Goal: Task Accomplishment & Management: Complete application form

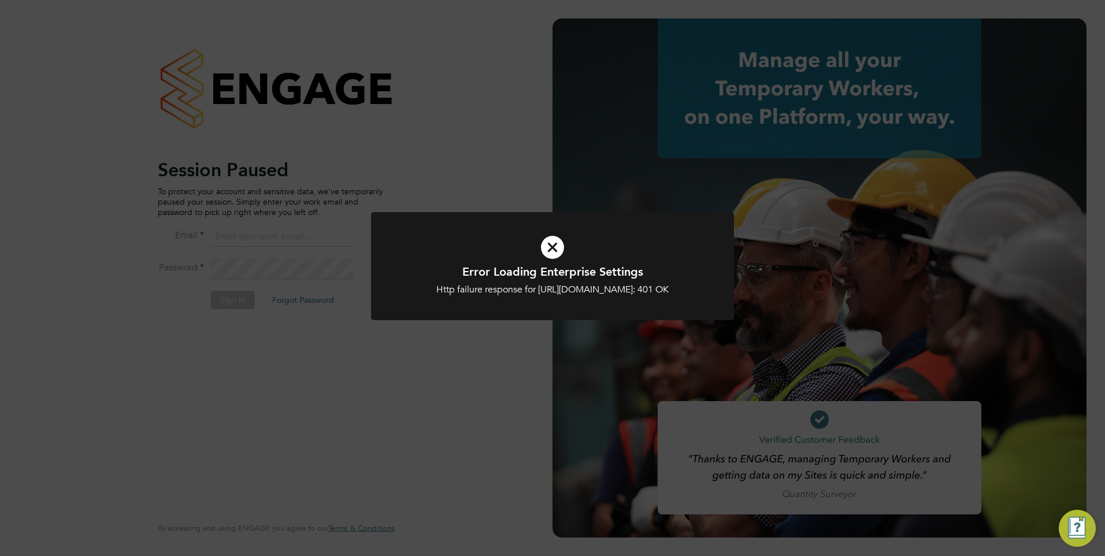
type input "[EMAIL_ADDRESS][DOMAIN_NAME]"
click at [399, 385] on div "Error Loading Enterprise Settings Http failure response for https://caval.app.e…" at bounding box center [552, 278] width 1105 height 556
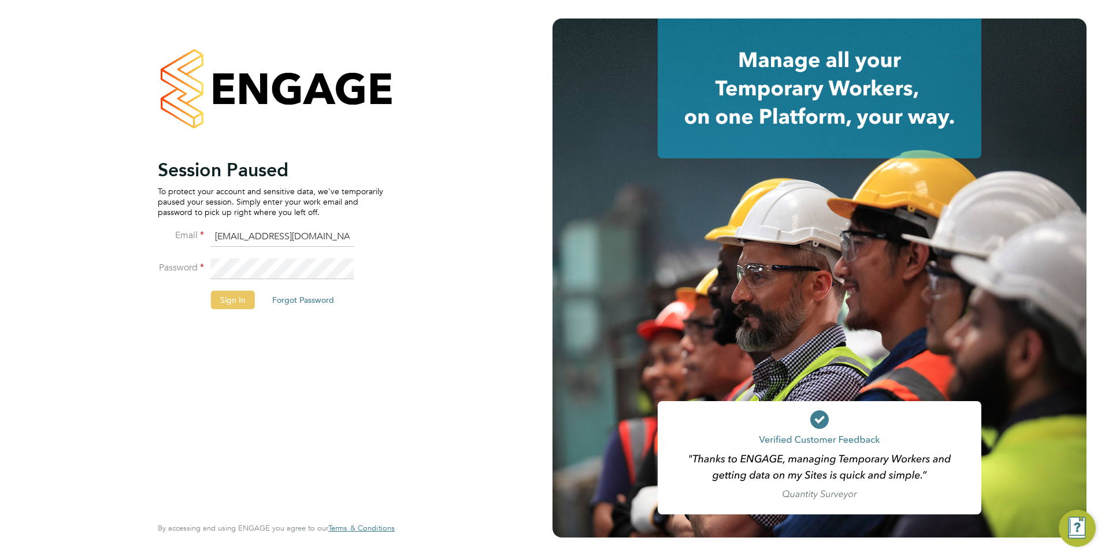
click at [241, 297] on button "Sign In" at bounding box center [233, 300] width 44 height 18
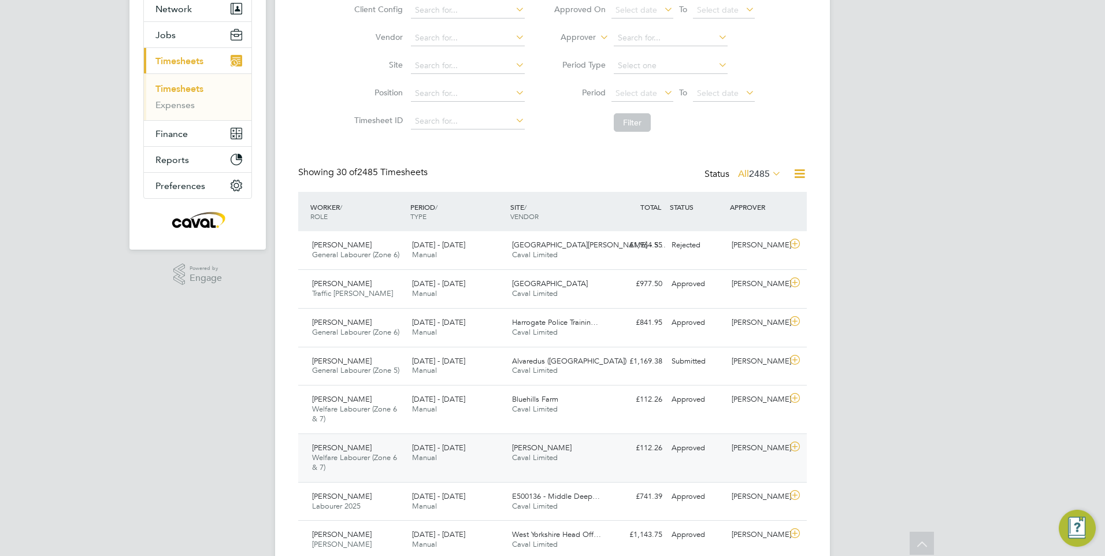
click at [625, 462] on div "Katey Louise Hearn Welfare Labourer (Zone 6 & 7) 4 - 10 Aug 2025 4 - 10 Aug 202…" at bounding box center [552, 458] width 509 height 49
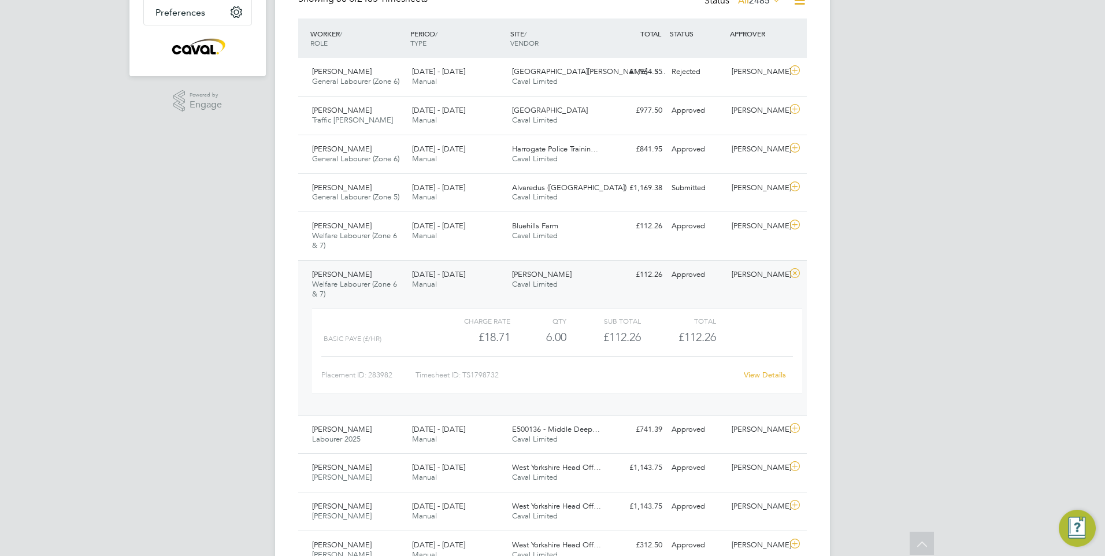
click at [906, 468] on div "TW Tim Wells Notifications 4 Applications: Network Team Members Businesses Site…" at bounding box center [552, 564] width 1105 height 1707
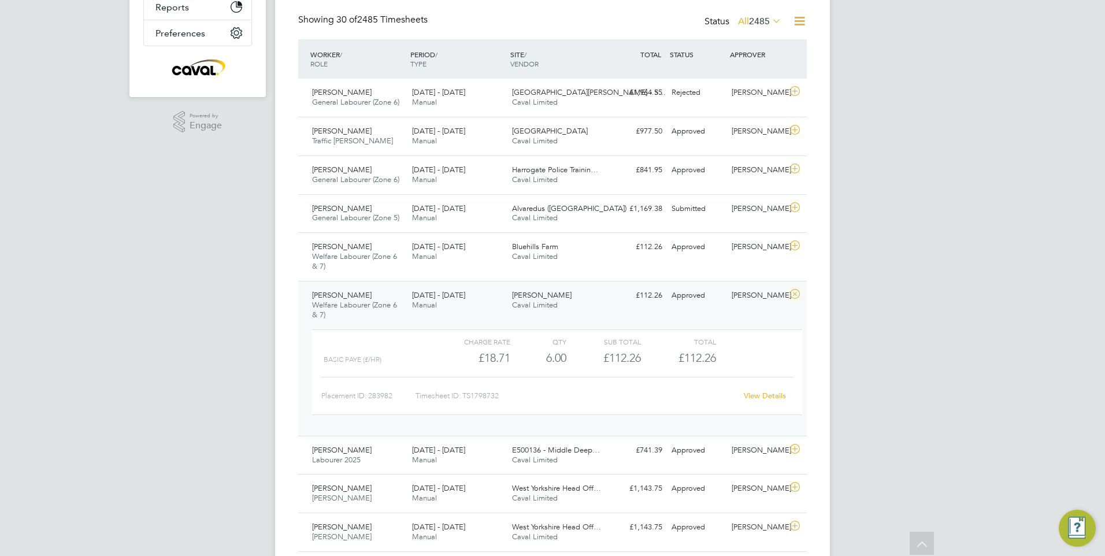
scroll to position [289, 0]
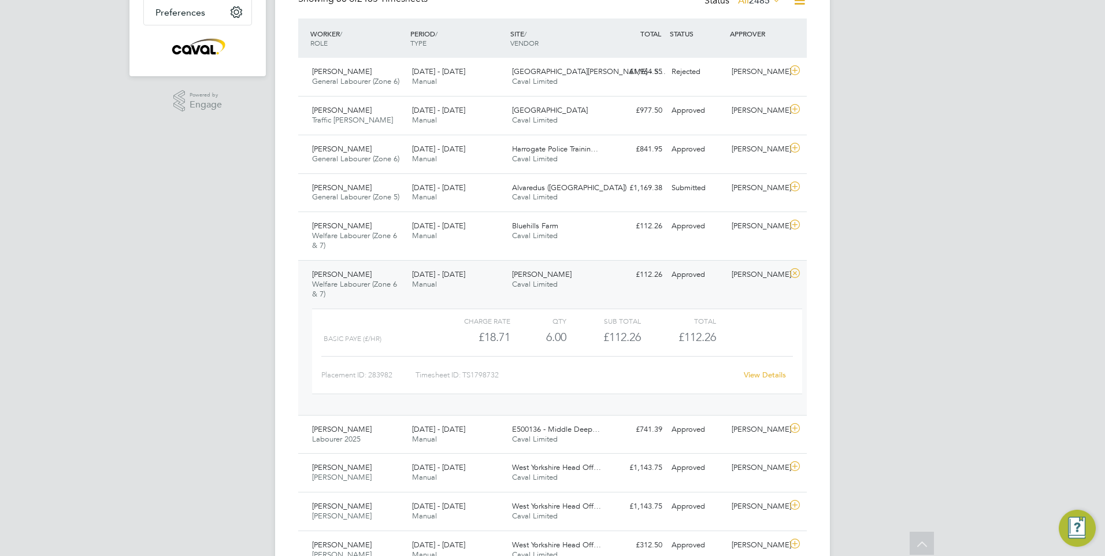
click at [906, 468] on div "TW Tim Wells Notifications 4 Applications: Network Team Members Businesses Site…" at bounding box center [552, 564] width 1105 height 1707
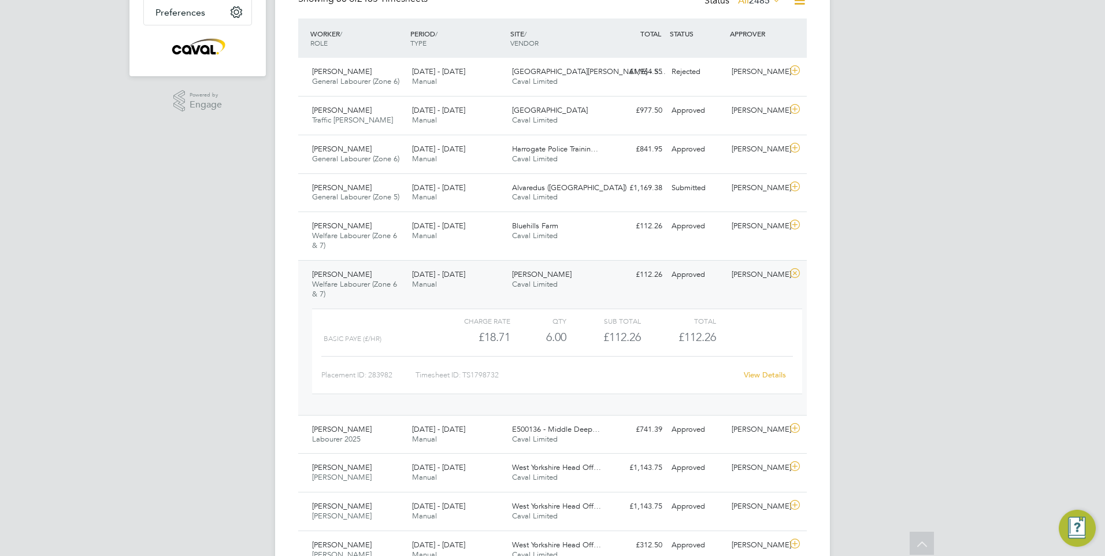
click at [906, 468] on div "TW Tim Wells Notifications 4 Applications: Network Team Members Businesses Site…" at bounding box center [552, 564] width 1105 height 1707
click at [582, 235] on div "Bluehills Farm Caval Limited" at bounding box center [558, 231] width 100 height 29
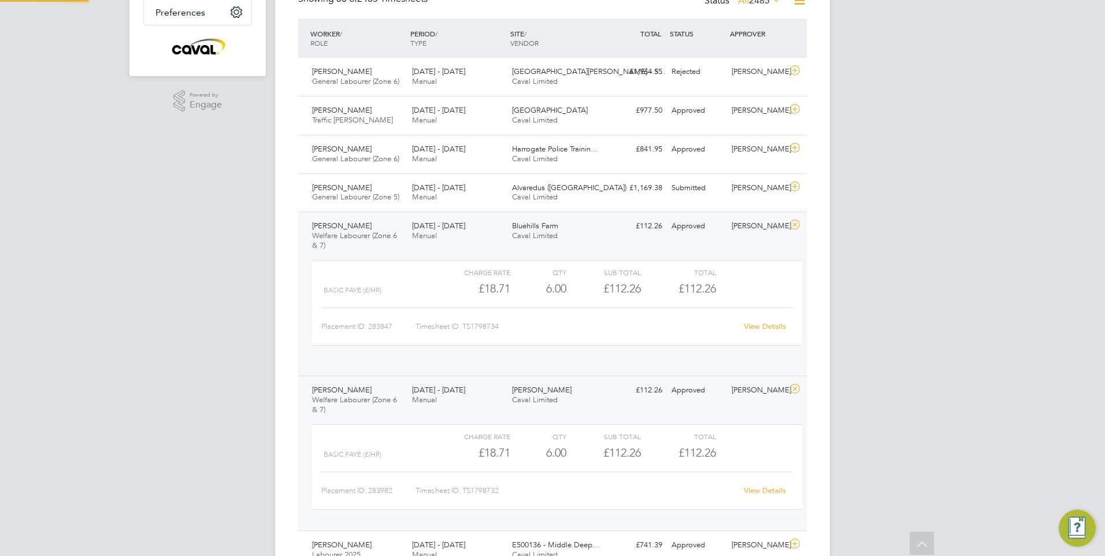
scroll to position [20, 113]
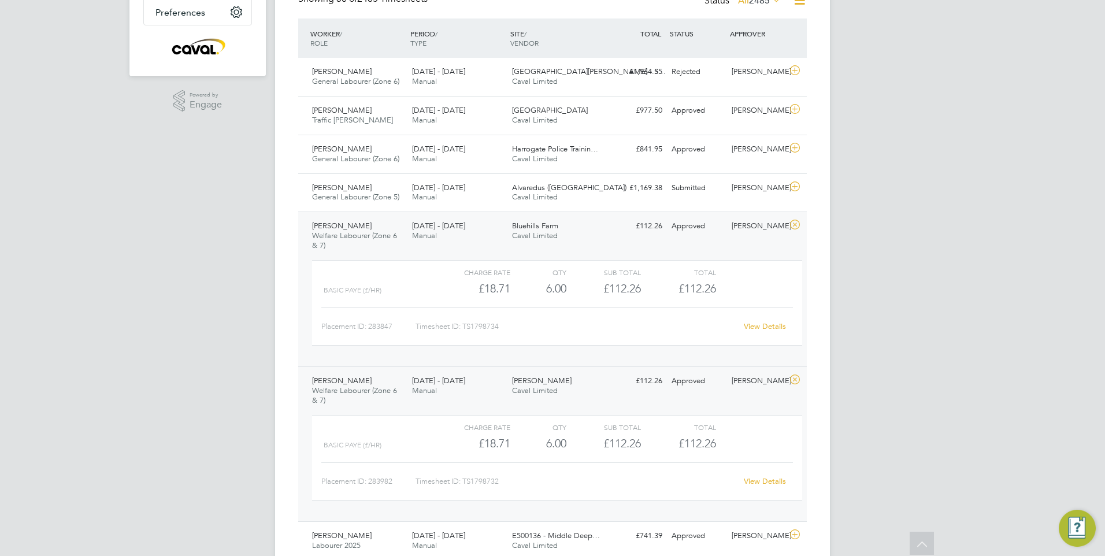
click at [768, 325] on link "View Details" at bounding box center [765, 326] width 42 height 10
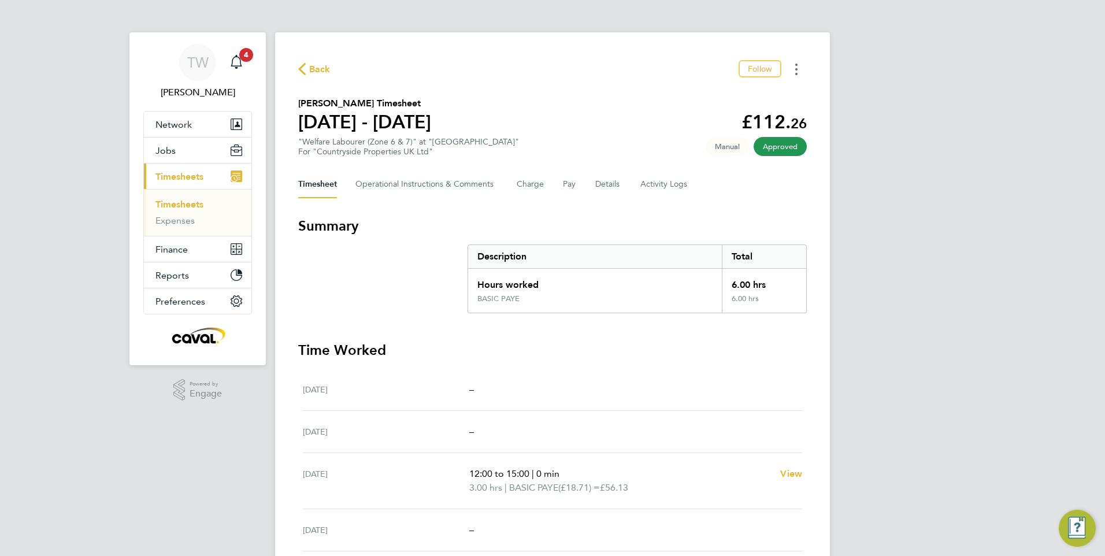
click at [798, 64] on button "Timesheets Menu" at bounding box center [796, 69] width 21 height 18
click at [751, 94] on link "Download timesheet" at bounding box center [737, 94] width 139 height 23
click at [795, 71] on button "Timesheets Menu" at bounding box center [796, 69] width 21 height 18
click at [754, 97] on link "Download timesheet" at bounding box center [737, 94] width 139 height 23
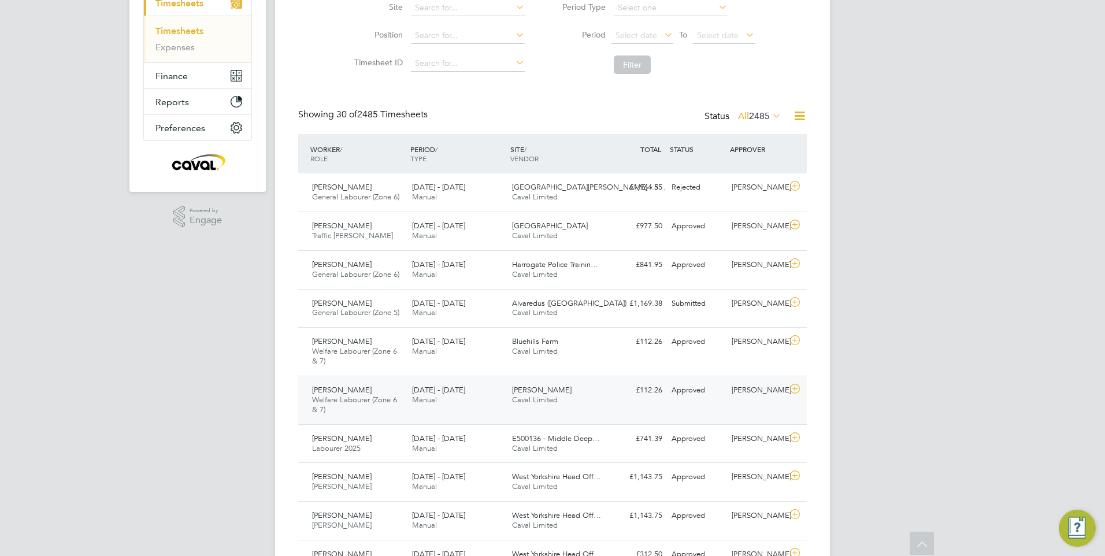
click at [622, 388] on div "£112.26 Approved" at bounding box center [637, 390] width 60 height 19
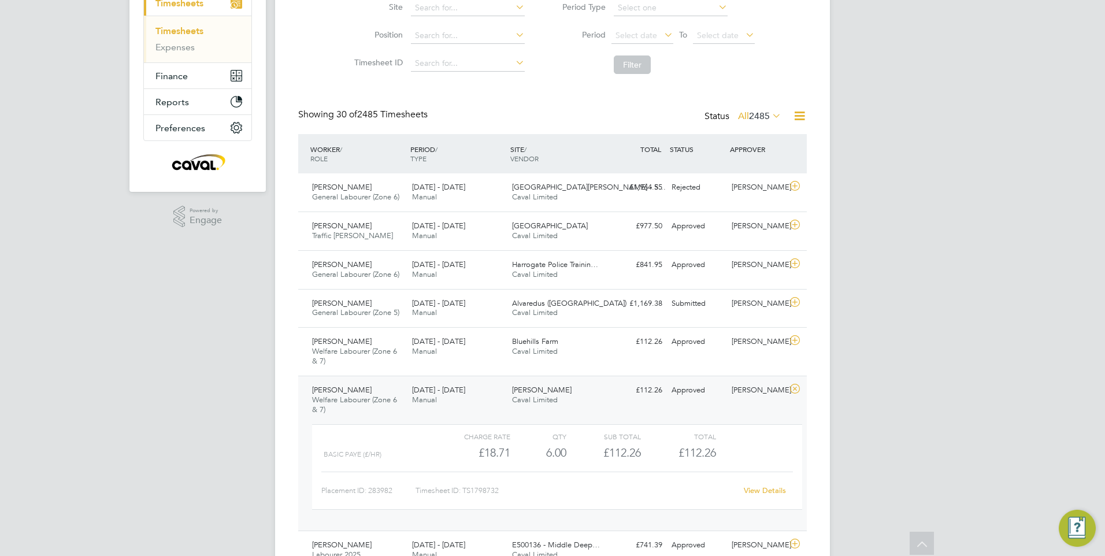
click at [769, 491] on link "View Details" at bounding box center [765, 491] width 42 height 10
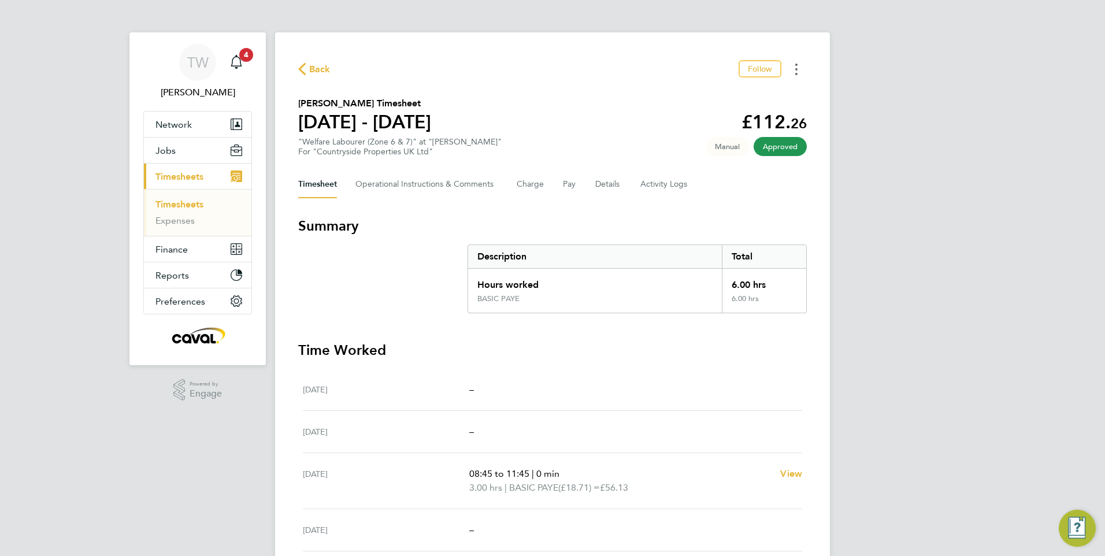
click at [798, 66] on button "Timesheets Menu" at bounding box center [796, 69] width 21 height 18
click at [779, 96] on link "Download timesheet" at bounding box center [737, 94] width 139 height 23
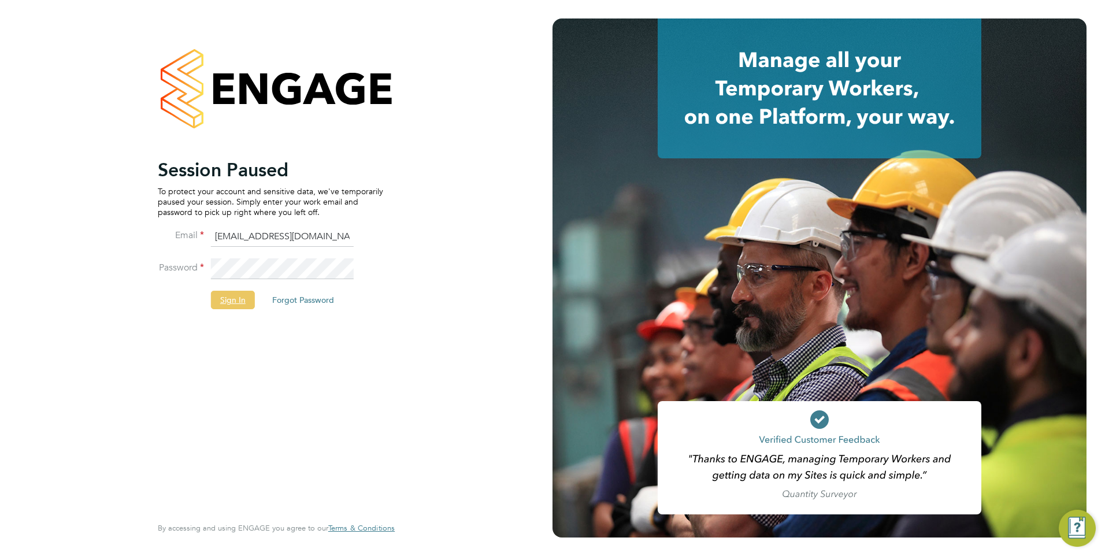
click at [246, 299] on button "Sign In" at bounding box center [233, 300] width 44 height 18
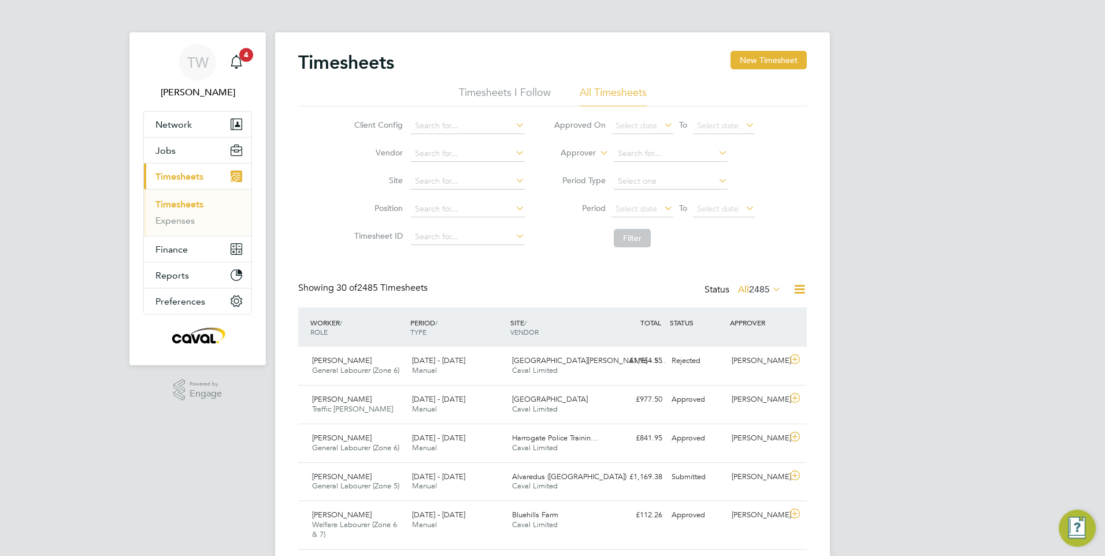
click at [785, 65] on button "New Timesheet" at bounding box center [769, 60] width 76 height 18
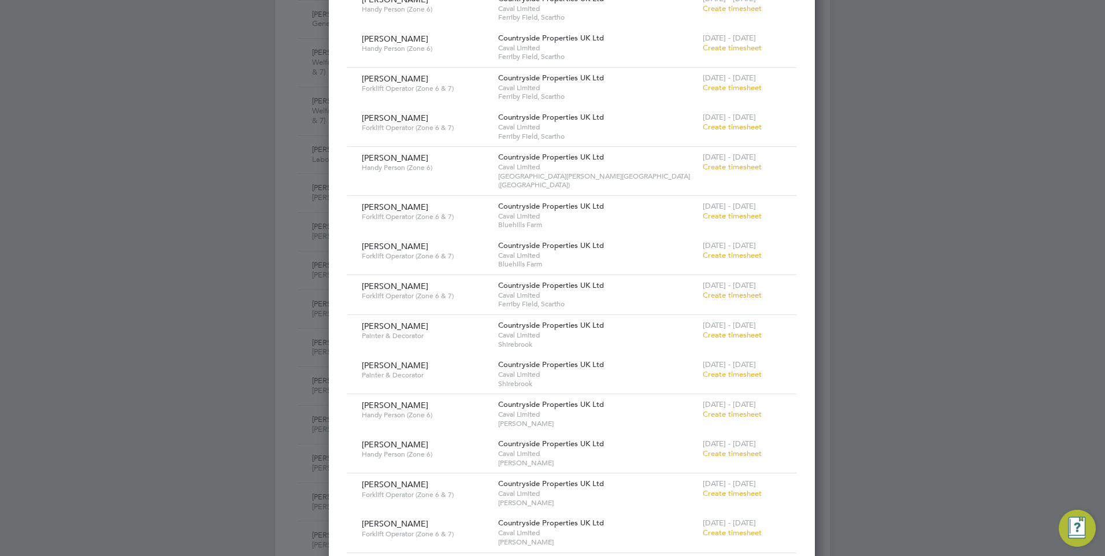
click at [707, 164] on span "Create timesheet" at bounding box center [732, 167] width 59 height 10
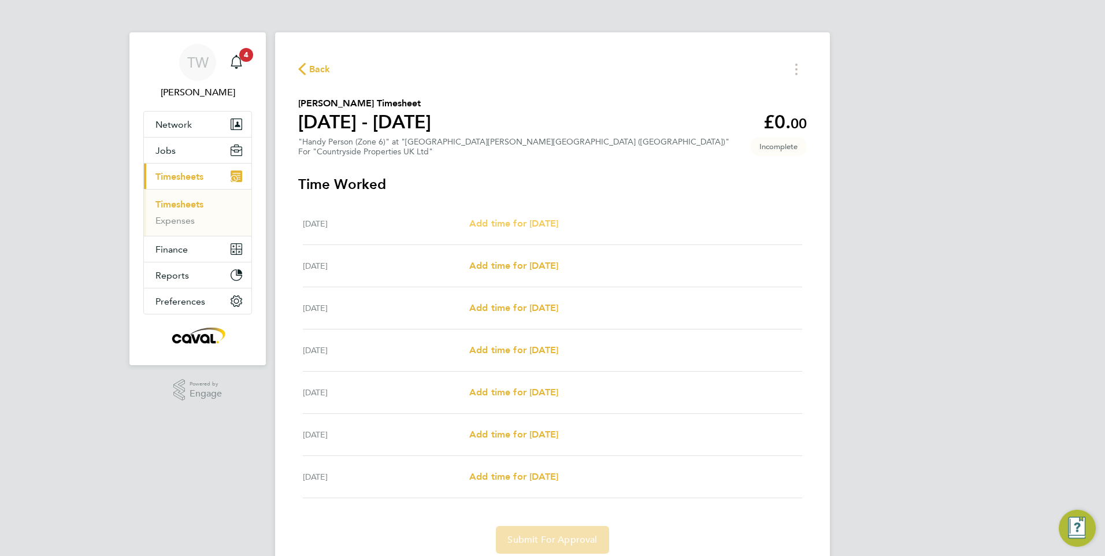
click at [544, 223] on span "Add time for Mon 04 Aug" at bounding box center [513, 223] width 89 height 11
select select "30"
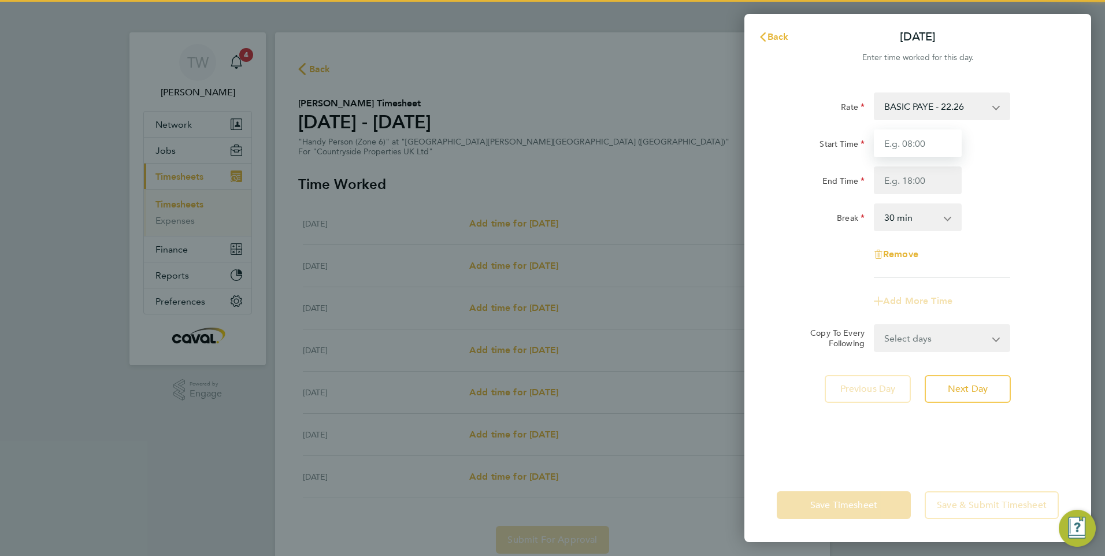
click at [944, 141] on input "Start Time" at bounding box center [918, 143] width 88 height 28
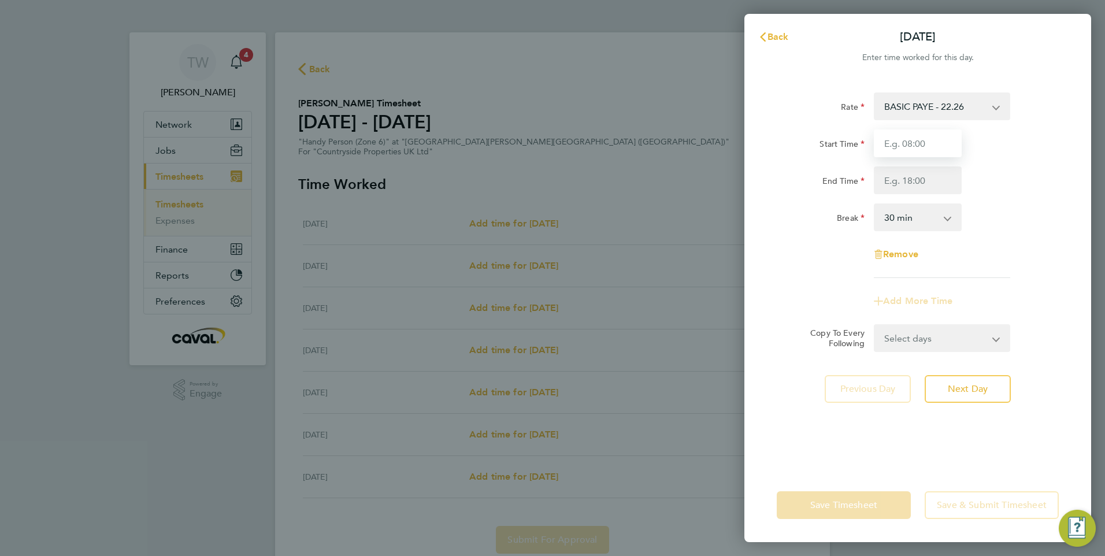
type input "07:30"
click at [998, 178] on div "End Time" at bounding box center [917, 180] width 291 height 28
drag, startPoint x: 933, startPoint y: 179, endPoint x: 930, endPoint y: 190, distance: 11.0
click at [933, 179] on input "End Time" at bounding box center [918, 180] width 88 height 28
type input "16:00"
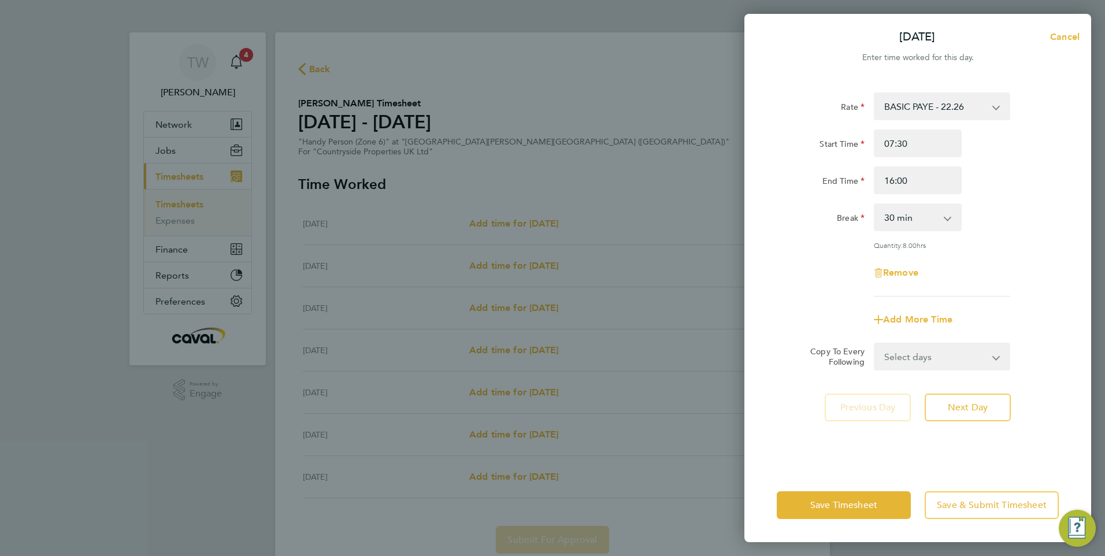
click at [1023, 214] on div "Break 0 min 15 min 30 min 45 min 60 min 75 min 90 min" at bounding box center [917, 217] width 291 height 28
click at [987, 412] on button "Next Day" at bounding box center [968, 408] width 86 height 28
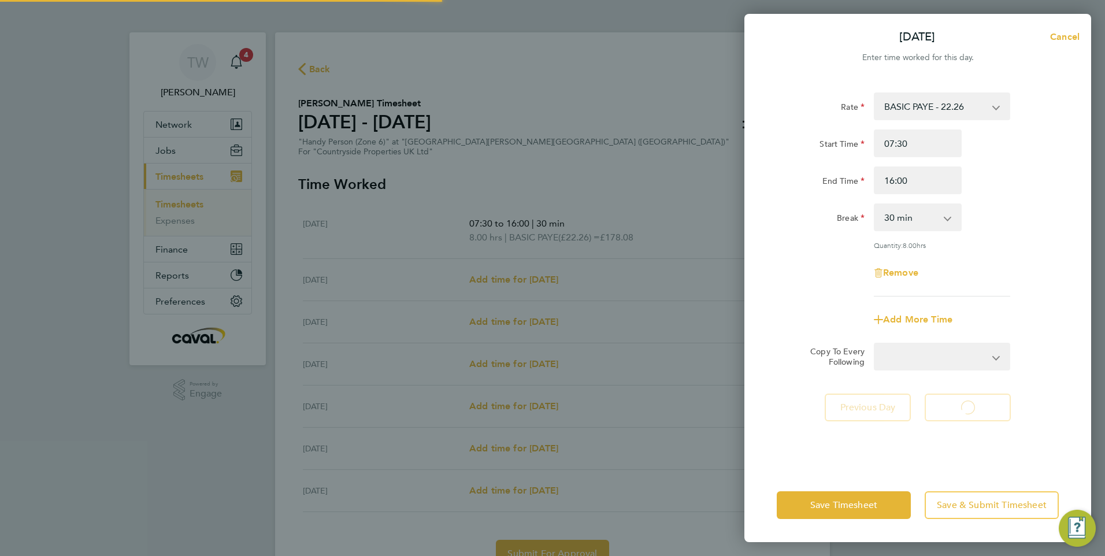
select select "30"
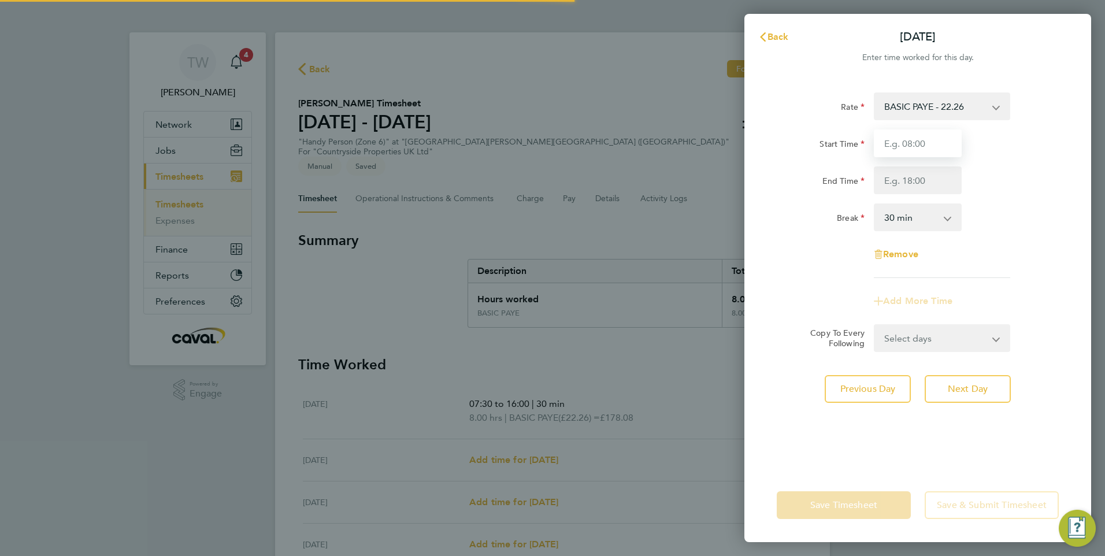
click at [919, 138] on input "Start Time" at bounding box center [918, 143] width 88 height 28
type input "07:30"
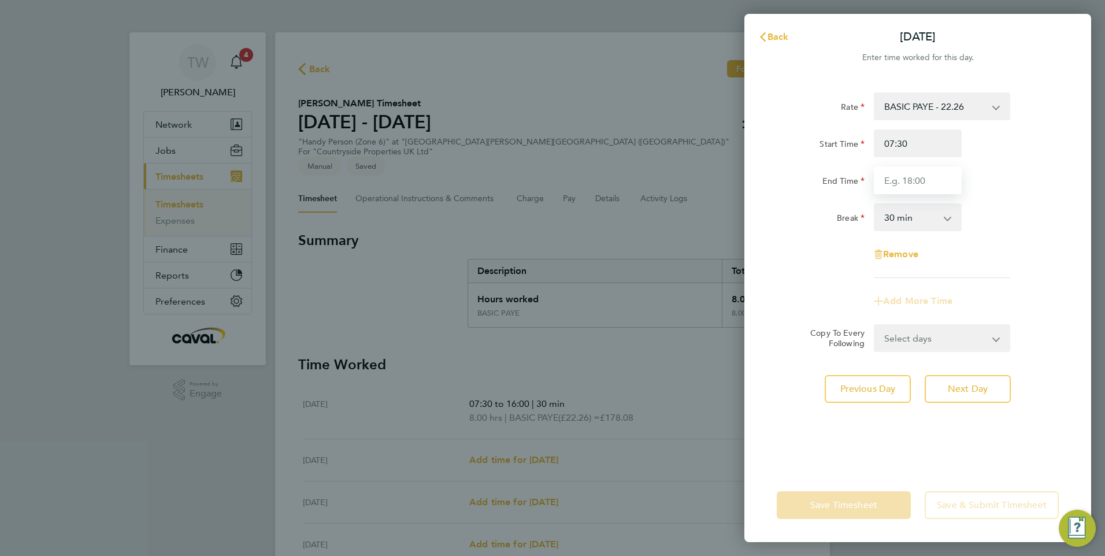
type input "16:00"
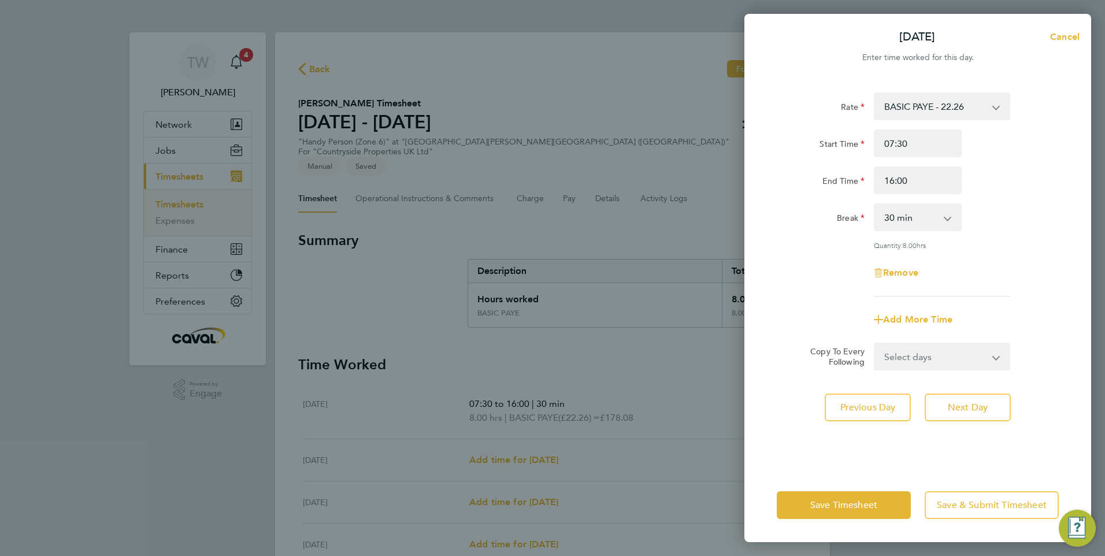
click at [1040, 232] on div "Rate BASIC PAYE - 22.26 Start Time 07:30 End Time 16:00 Break 0 min 15 min 30 m…" at bounding box center [918, 194] width 282 height 204
click at [963, 407] on span "Next Day" at bounding box center [968, 408] width 40 height 12
select select "30"
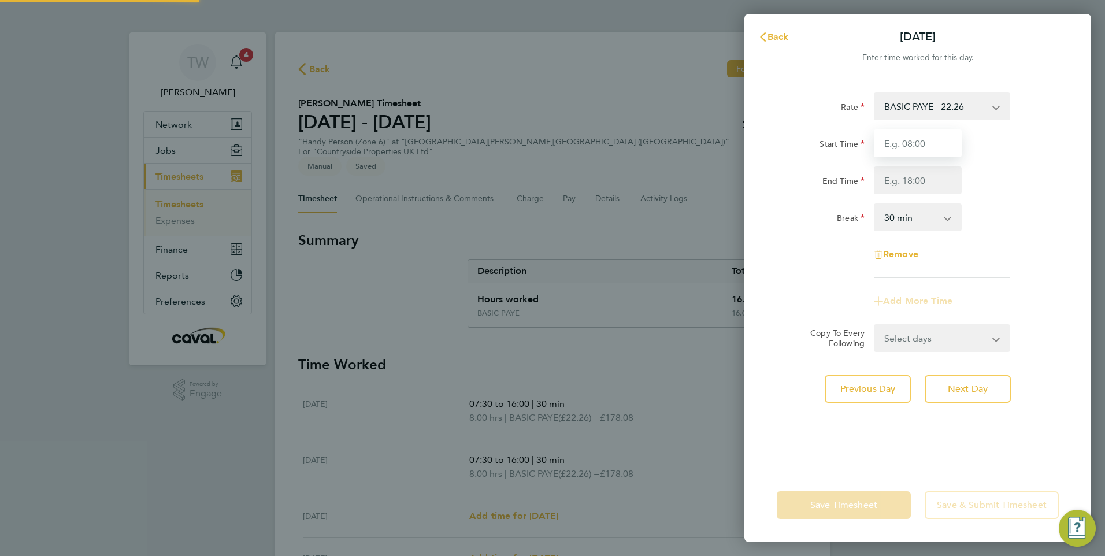
click at [922, 147] on input "Start Time" at bounding box center [918, 143] width 88 height 28
type input "07:30"
click at [926, 181] on input "End Time" at bounding box center [918, 180] width 88 height 28
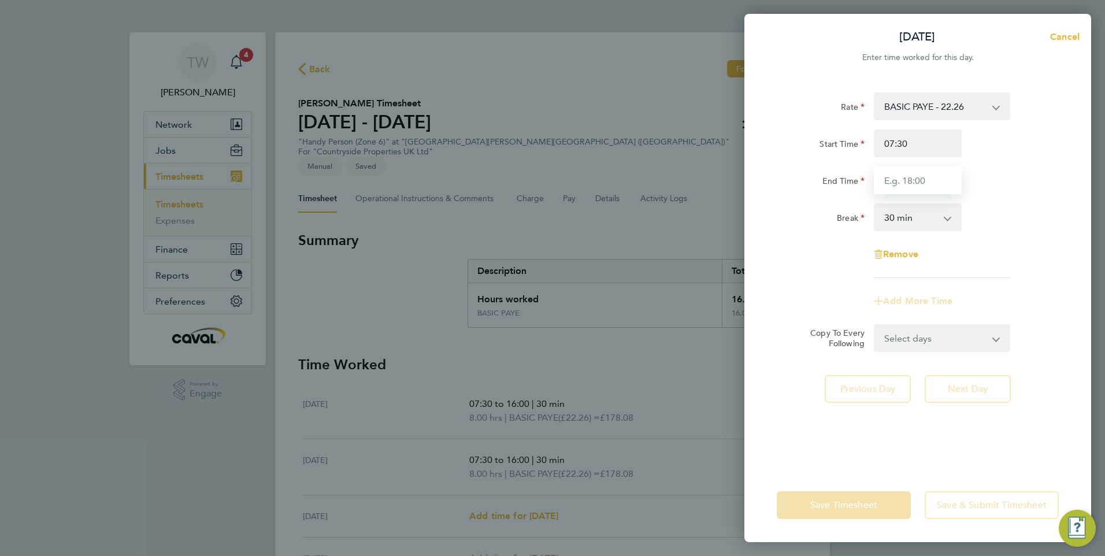
type input "16:00"
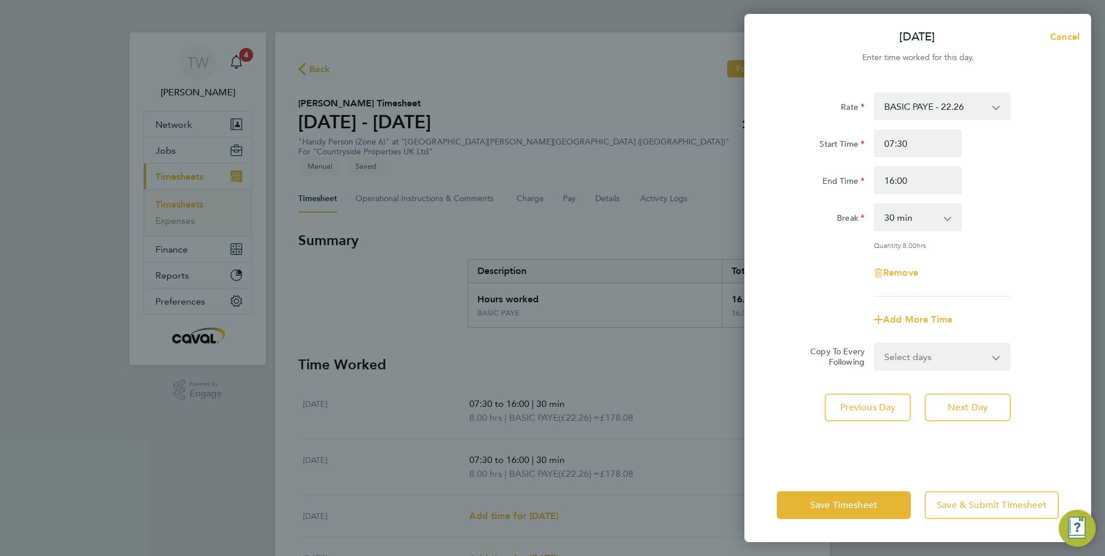
click at [1054, 192] on div "End Time 16:00" at bounding box center [917, 180] width 291 height 28
click at [987, 407] on span "Next Day" at bounding box center [968, 408] width 40 height 12
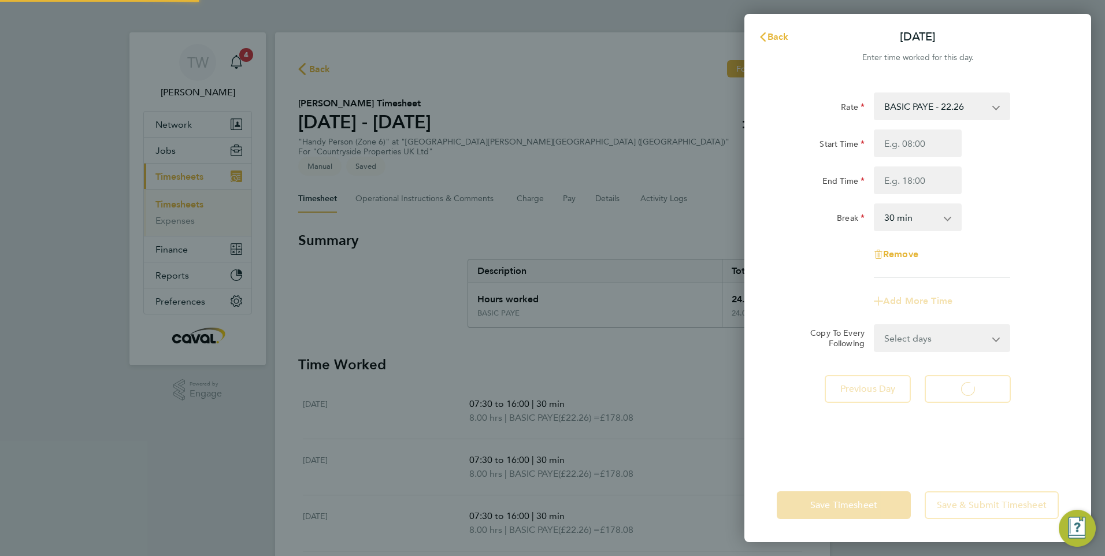
select select "30"
drag, startPoint x: 929, startPoint y: 166, endPoint x: 936, endPoint y: 152, distance: 15.5
click at [934, 142] on input "Start Time" at bounding box center [918, 143] width 88 height 28
type input "07:30"
type input "16:00"
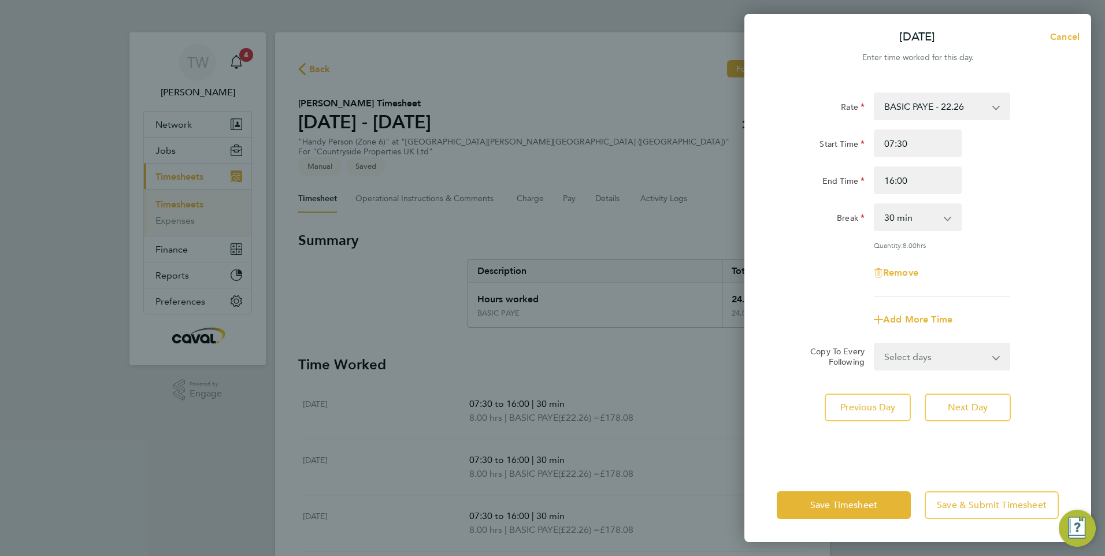
click at [1038, 187] on div "End Time 16:00" at bounding box center [917, 180] width 291 height 28
click at [988, 399] on button "Next Day" at bounding box center [968, 408] width 86 height 28
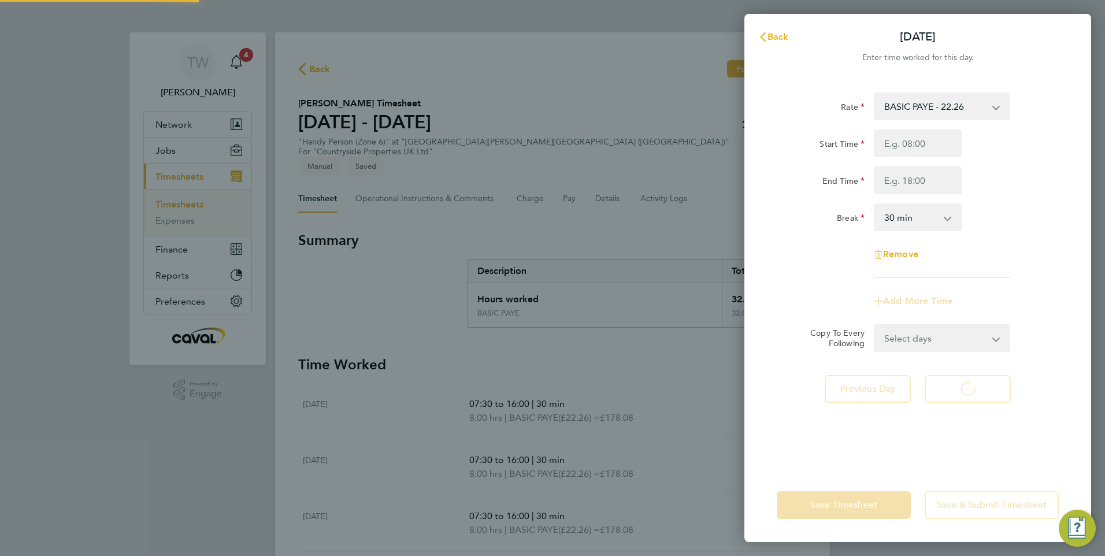
select select "30"
click at [926, 146] on input "Start Time" at bounding box center [918, 143] width 88 height 28
type input "07:30"
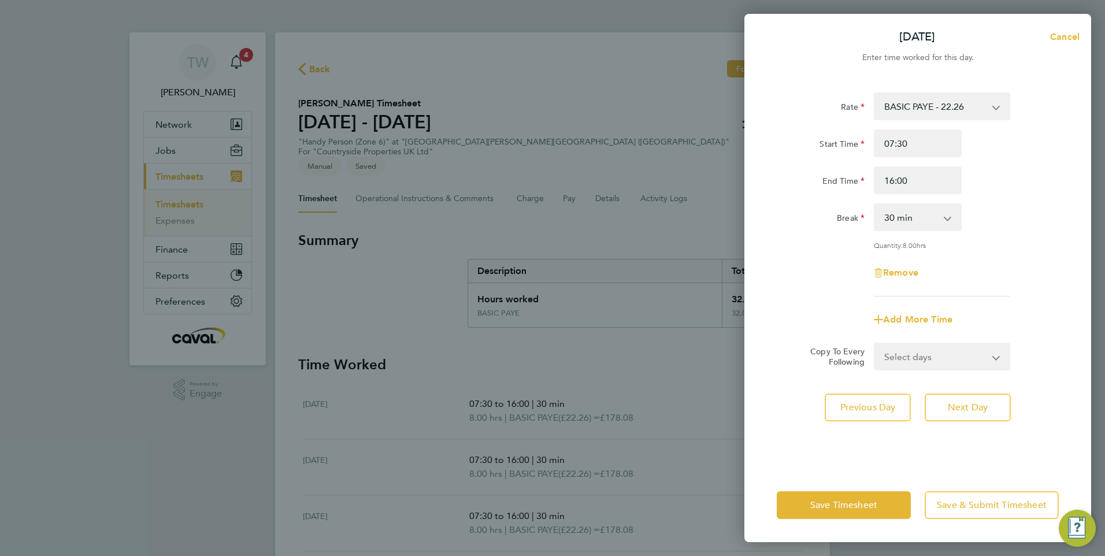
click at [1036, 234] on div "Rate BASIC PAYE - 22.26 Start Time 07:30 End Time 16:00 Break 0 min 15 min 30 m…" at bounding box center [918, 194] width 282 height 204
click at [892, 182] on input "16:00" at bounding box center [918, 180] width 88 height 28
type input "15:00"
click at [1001, 175] on div "End Time 15:00" at bounding box center [917, 180] width 291 height 28
click at [886, 499] on button "Save Timesheet" at bounding box center [844, 505] width 134 height 28
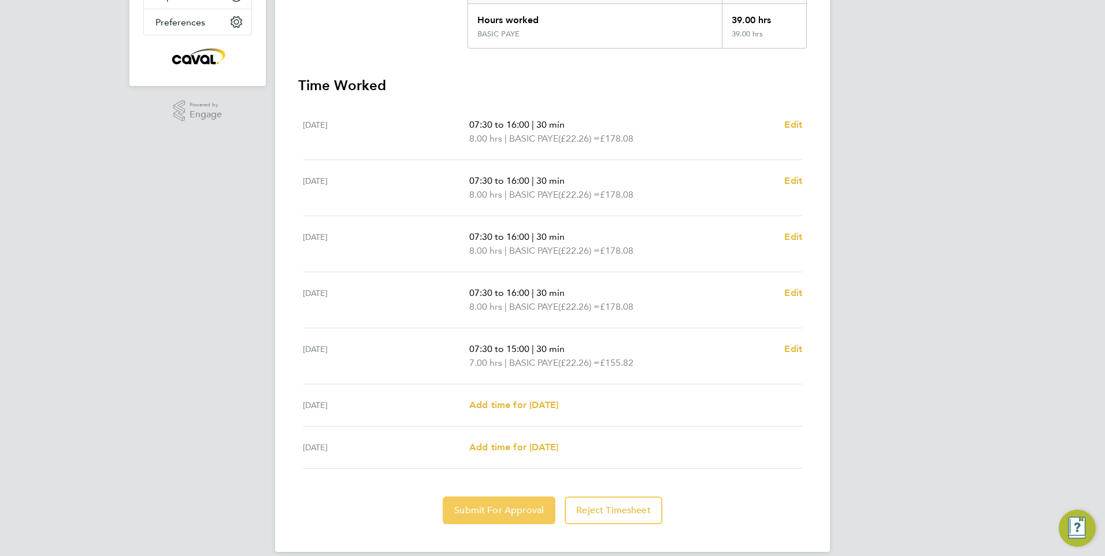
click at [506, 505] on span "Submit For Approval" at bounding box center [499, 511] width 90 height 12
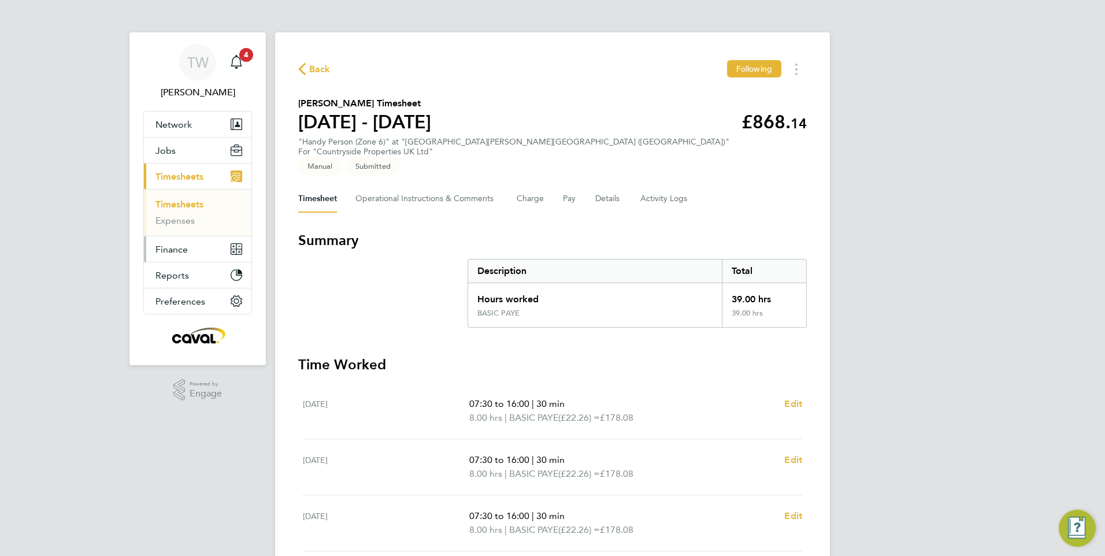
drag, startPoint x: 196, startPoint y: 199, endPoint x: 238, endPoint y: 239, distance: 57.2
click at [196, 199] on link "Timesheets" at bounding box center [179, 204] width 48 height 11
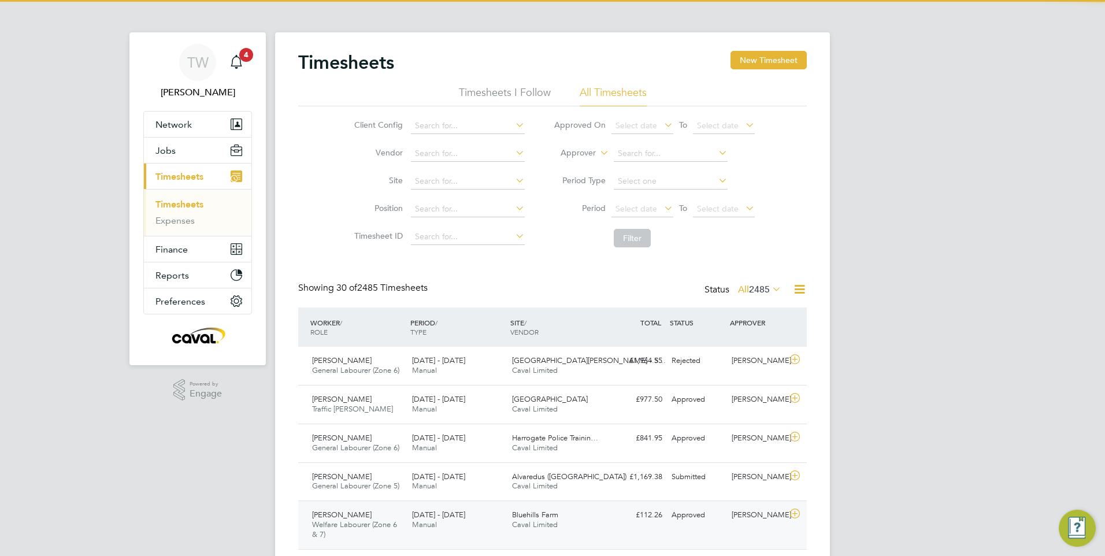
scroll to position [29, 101]
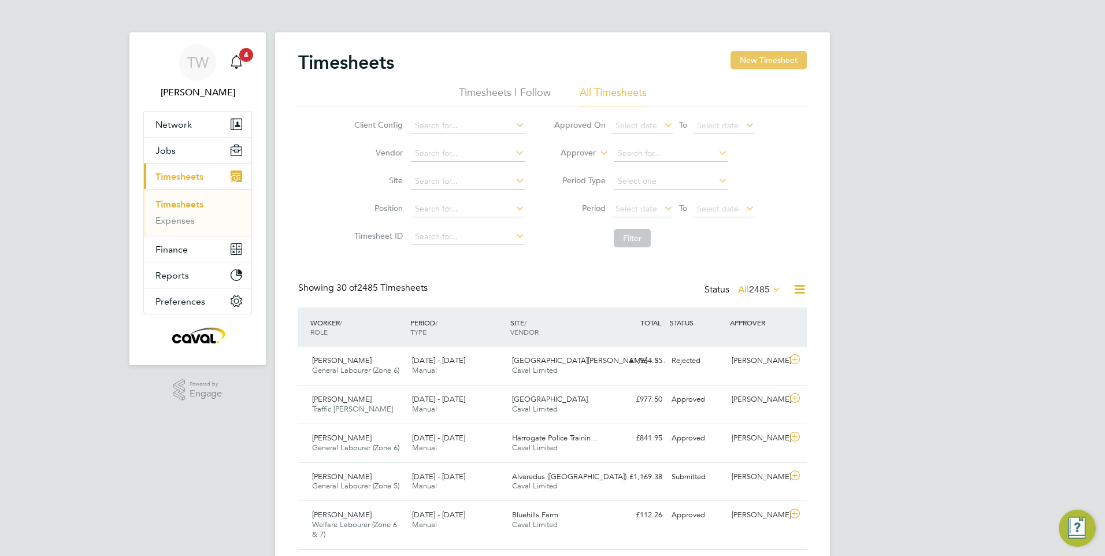
click at [791, 64] on button "New Timesheet" at bounding box center [769, 60] width 76 height 18
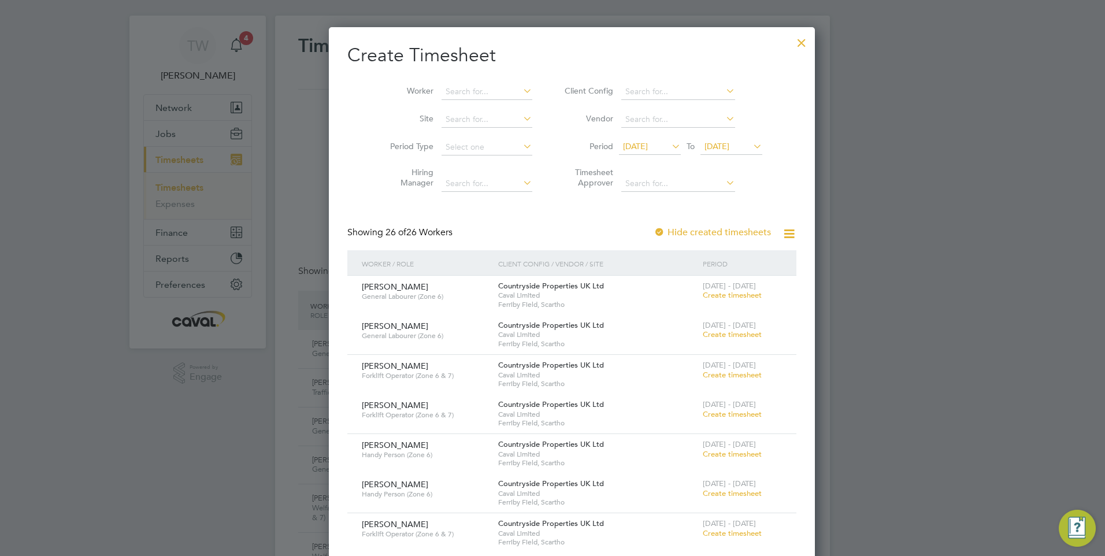
scroll to position [16, 0]
click at [705, 149] on span "05 Aug 2025" at bounding box center [717, 147] width 25 height 10
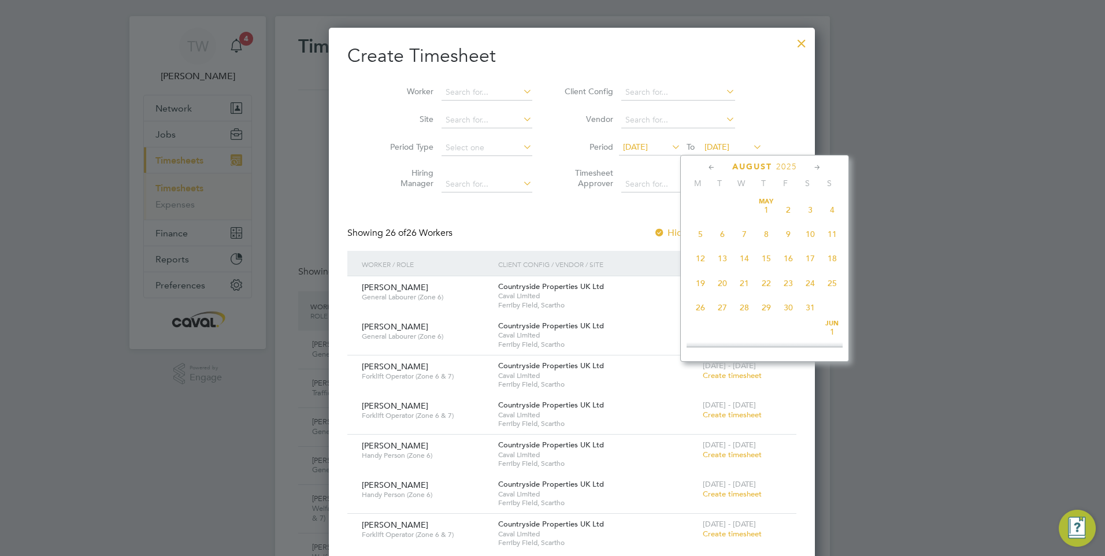
scroll to position [375, 0]
click at [831, 260] on span "10" at bounding box center [832, 249] width 22 height 22
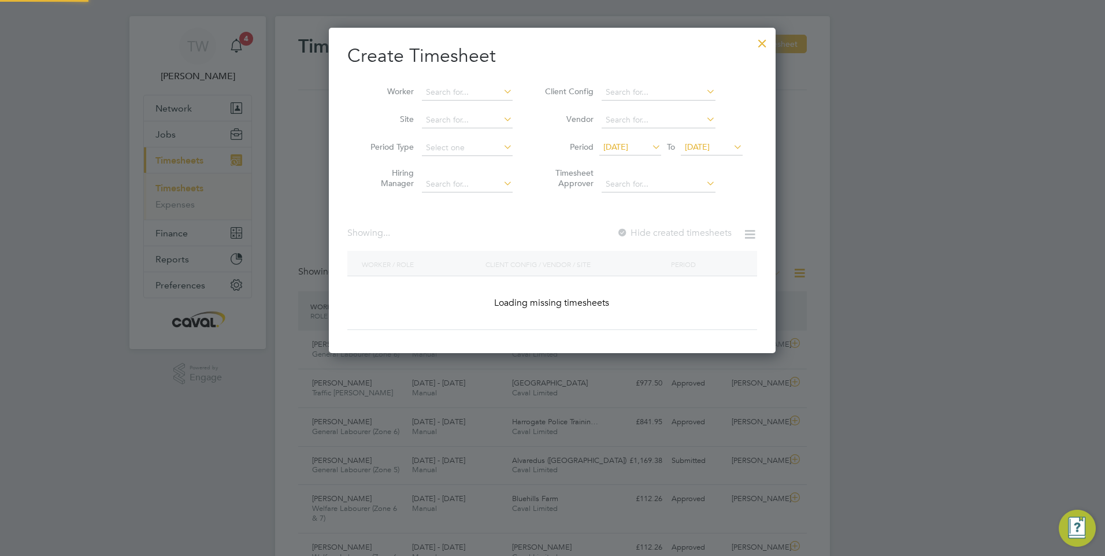
scroll to position [1783, 447]
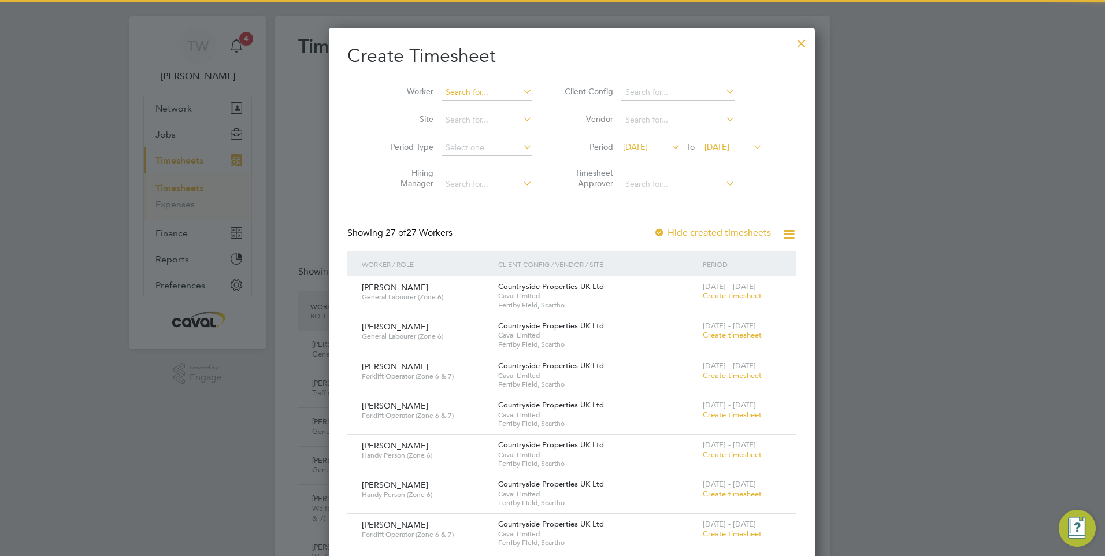
click at [443, 92] on input at bounding box center [487, 92] width 91 height 16
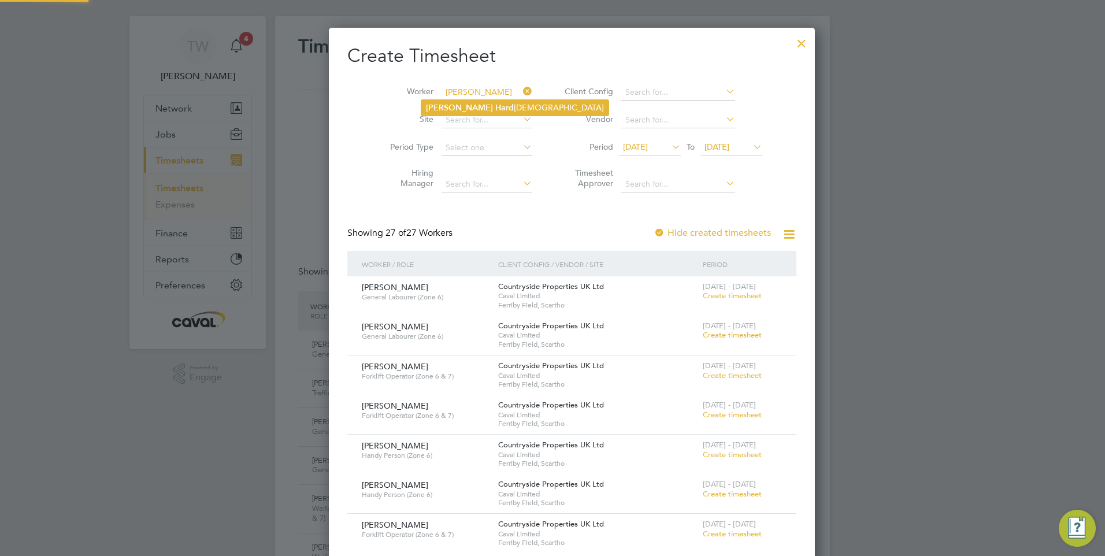
click at [495, 109] on b "Hard" at bounding box center [504, 108] width 18 height 10
type input "Lee Hardiman"
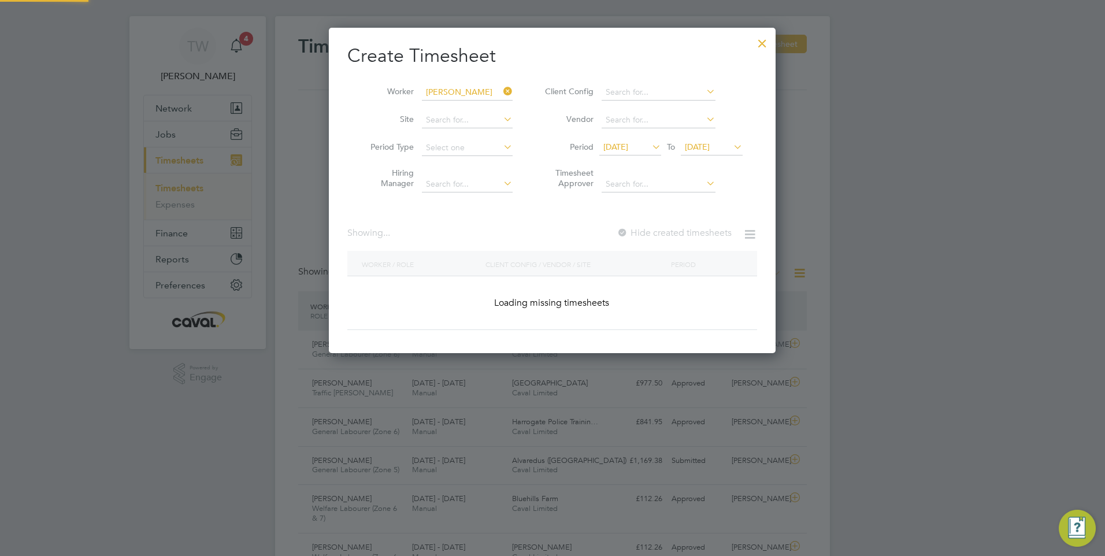
scroll to position [326, 447]
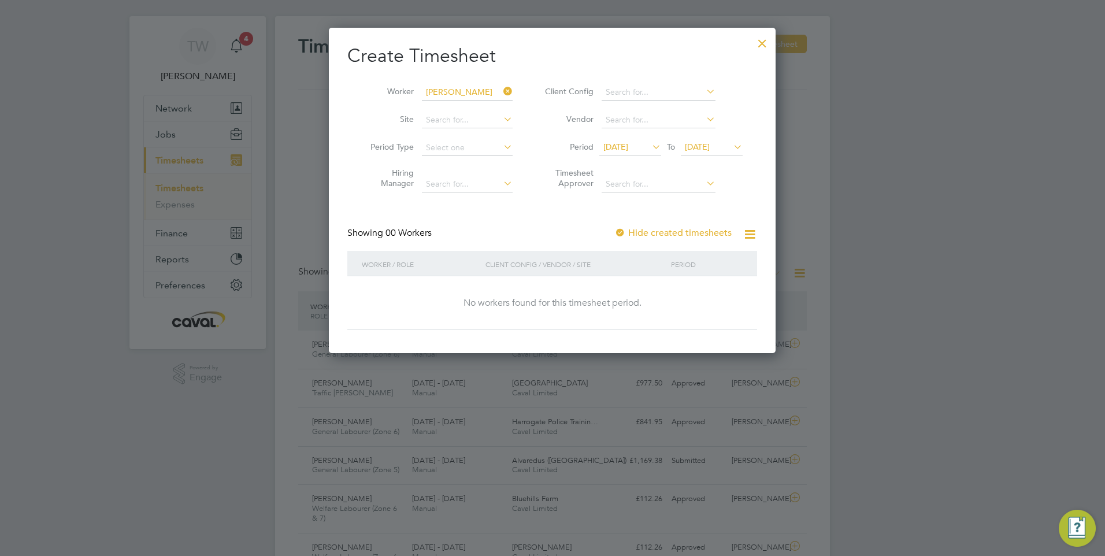
click at [761, 46] on div at bounding box center [762, 40] width 21 height 21
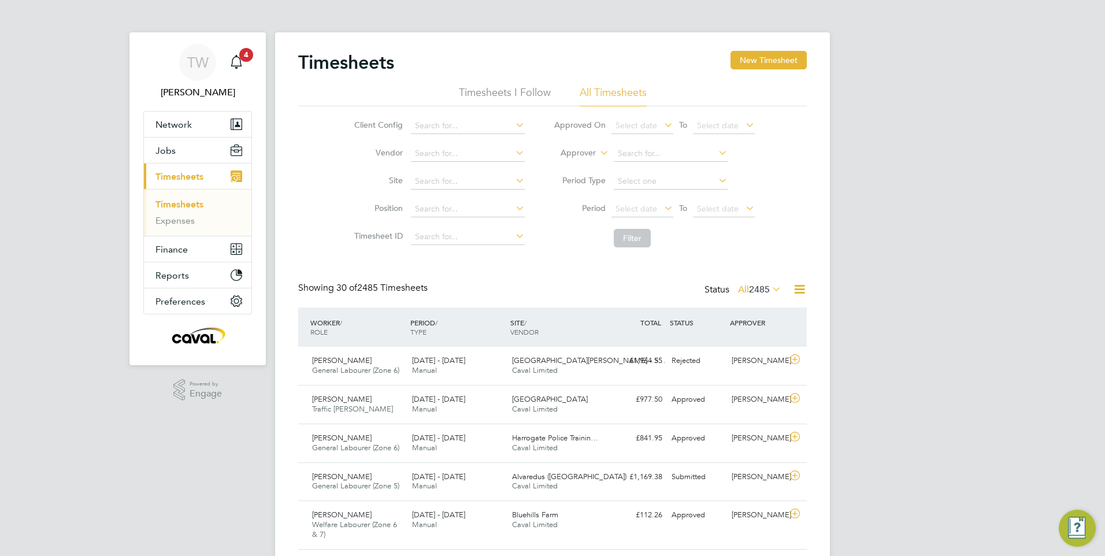
scroll to position [6, 6]
click at [788, 66] on button "New Timesheet" at bounding box center [769, 60] width 76 height 18
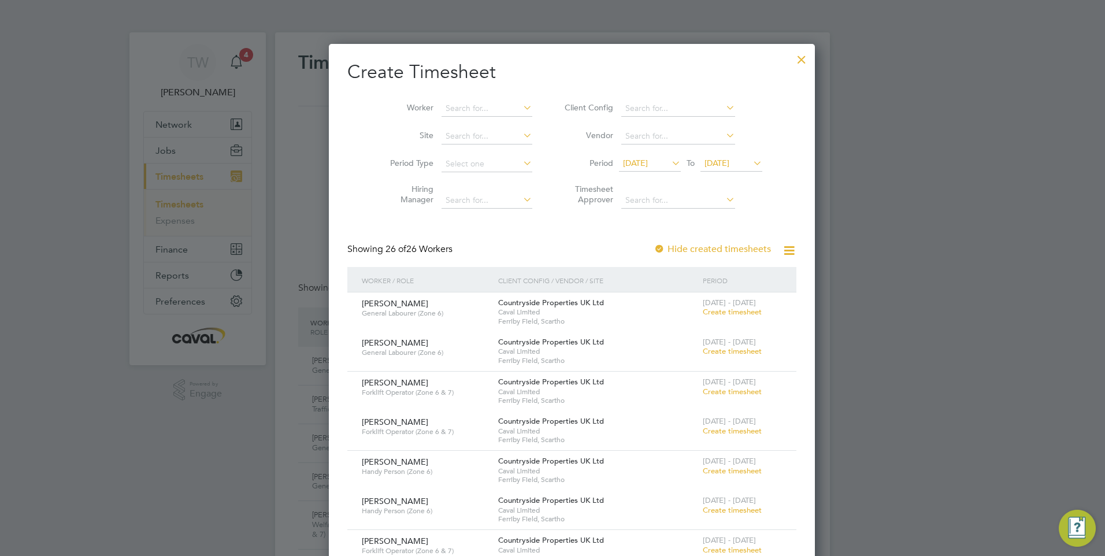
click at [705, 158] on span "05 Aug 2025" at bounding box center [717, 163] width 25 height 10
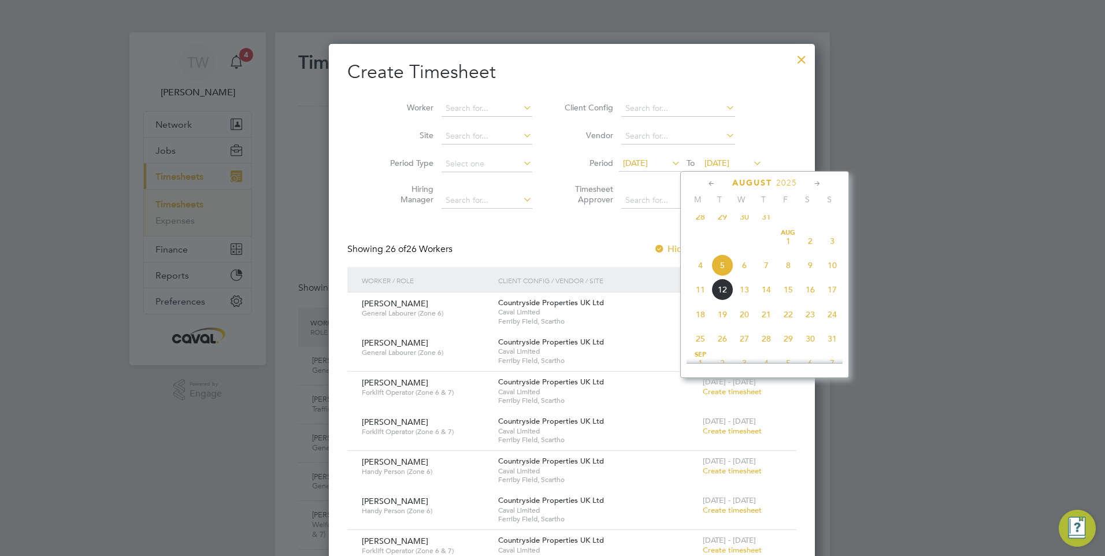
click at [834, 276] on span "10" at bounding box center [832, 265] width 22 height 22
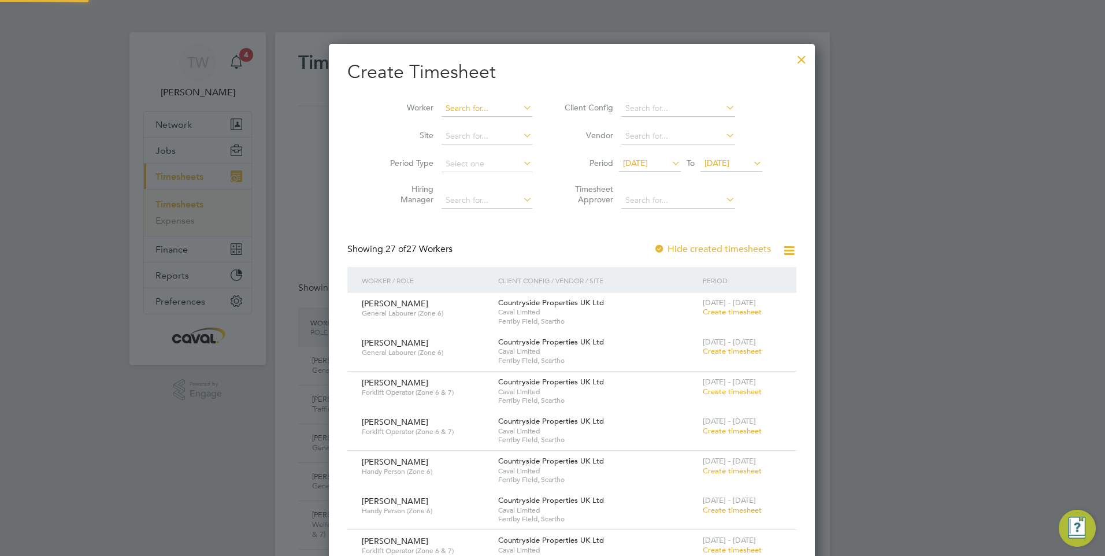
click at [445, 110] on input at bounding box center [487, 109] width 91 height 16
click at [476, 127] on li "David Wall" at bounding box center [469, 124] width 96 height 16
type input "David Wall"
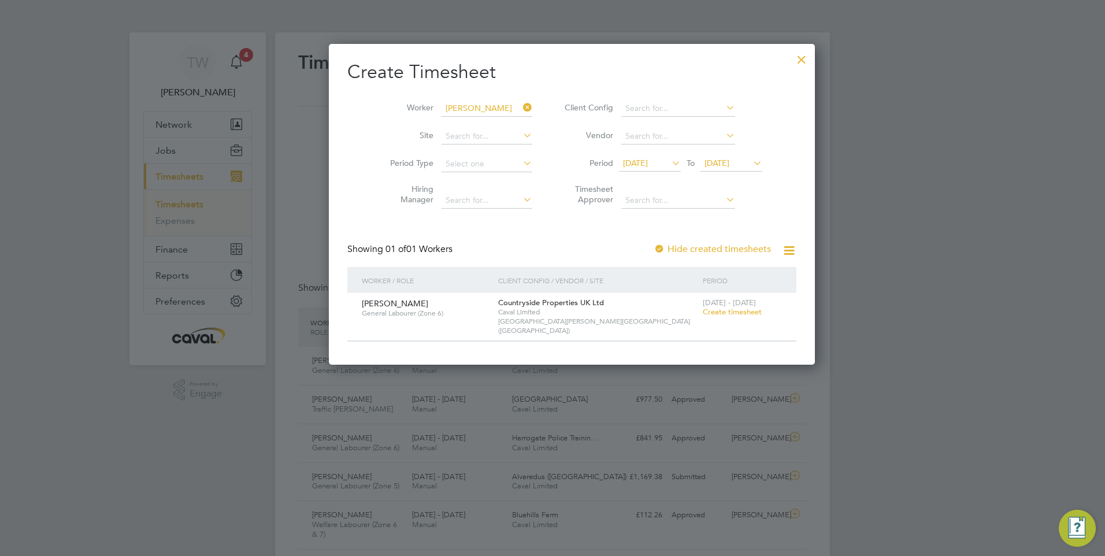
click at [706, 311] on span "Create timesheet" at bounding box center [732, 312] width 59 height 10
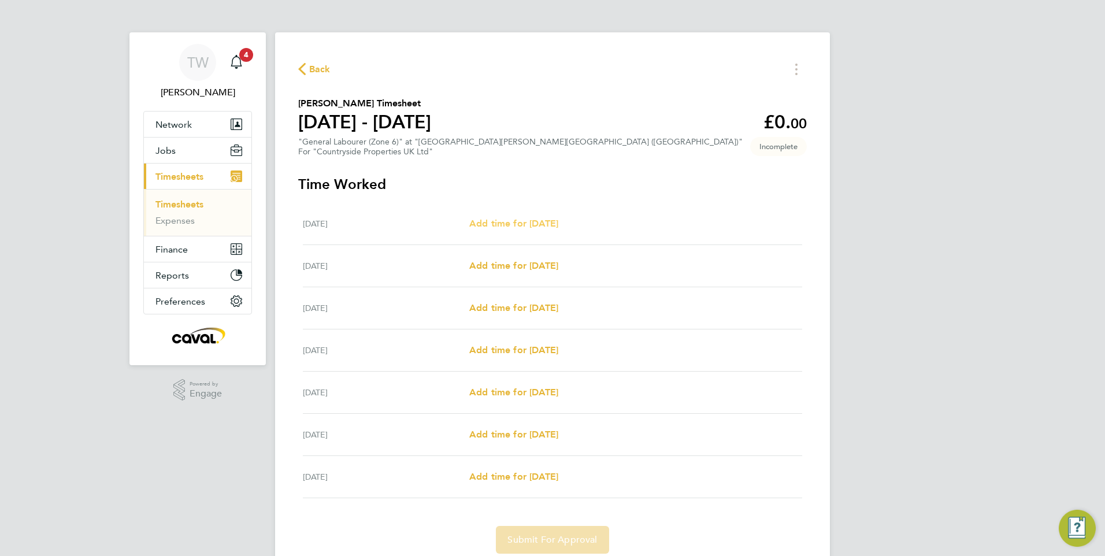
click at [495, 220] on span "Add time for Mon 04 Aug" at bounding box center [513, 223] width 89 height 11
select select "30"
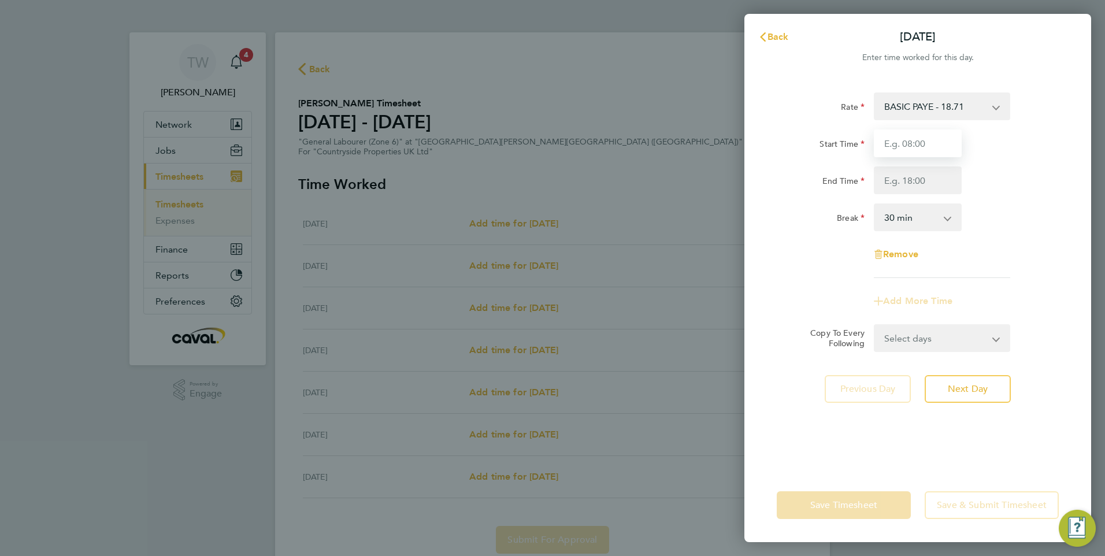
click at [951, 144] on input "Start Time" at bounding box center [918, 143] width 88 height 28
type input "07:30"
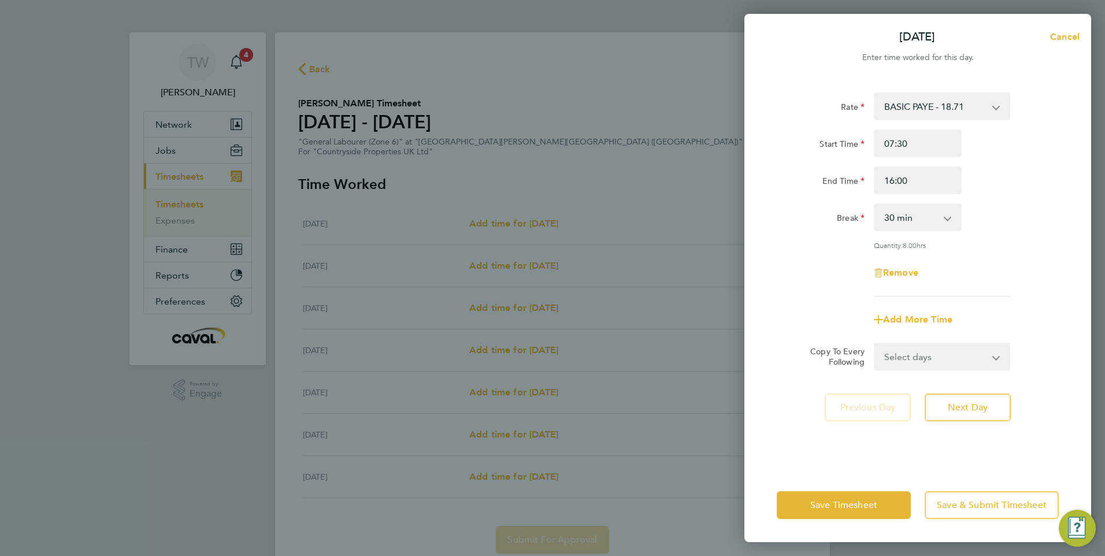
click at [1055, 199] on div "Rate BASIC PAYE - 18.71 Start Time 07:30 End Time 16:00 Break 0 min 15 min 30 m…" at bounding box center [918, 194] width 282 height 204
click at [897, 179] on input "16:00" at bounding box center [918, 180] width 88 height 28
type input "16:30"
click at [1061, 199] on div "Rate BASIC PAYE - 18.71 Start Time 07:30 End Time 16:30 Break 0 min 15 min 30 m…" at bounding box center [918, 274] width 347 height 390
click at [978, 411] on span "Next Day" at bounding box center [968, 408] width 40 height 12
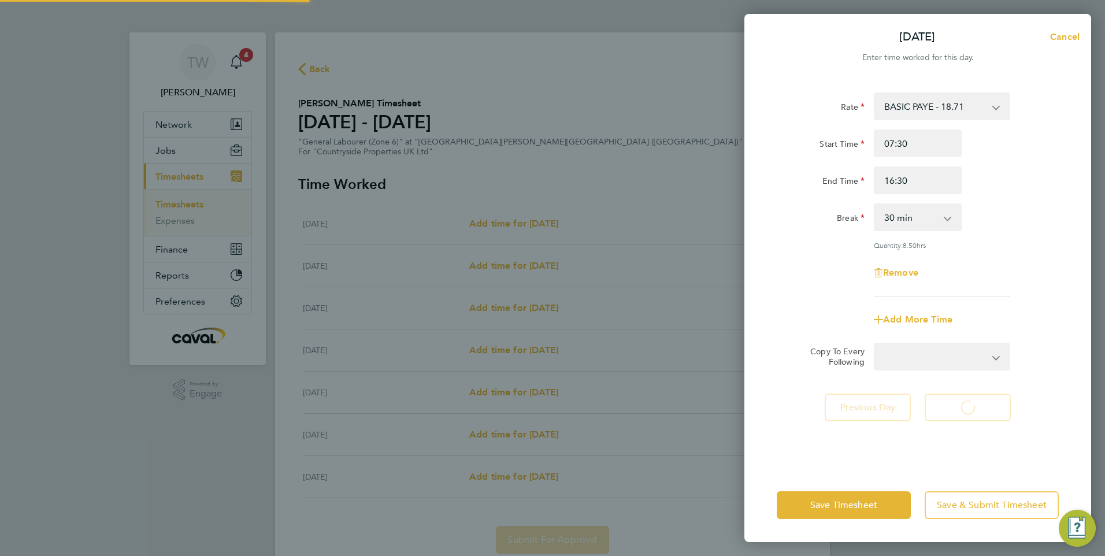
select select "30"
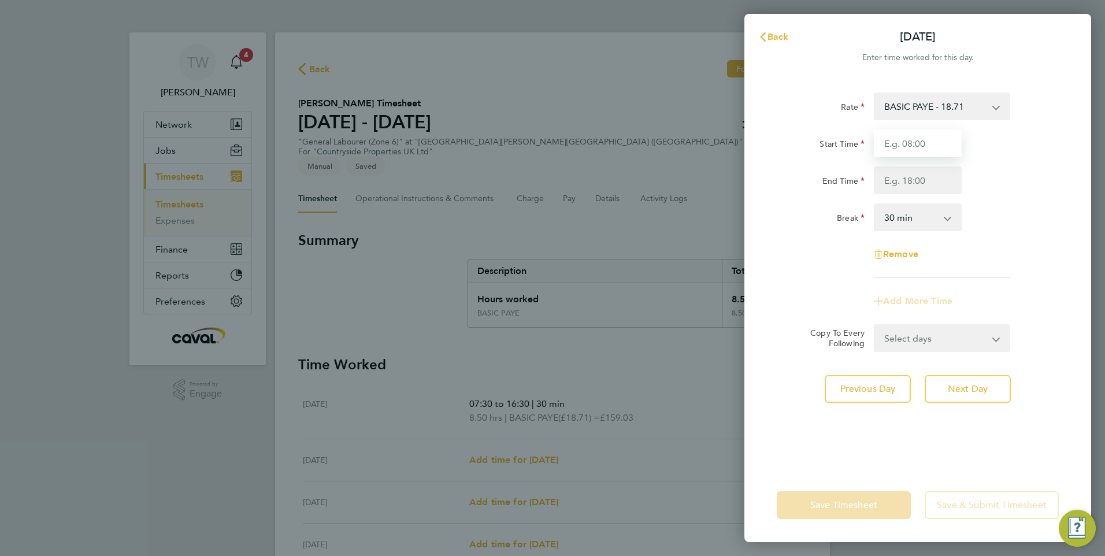
click at [920, 141] on input "Start Time" at bounding box center [918, 143] width 88 height 28
type input "07:30"
type input "16:30"
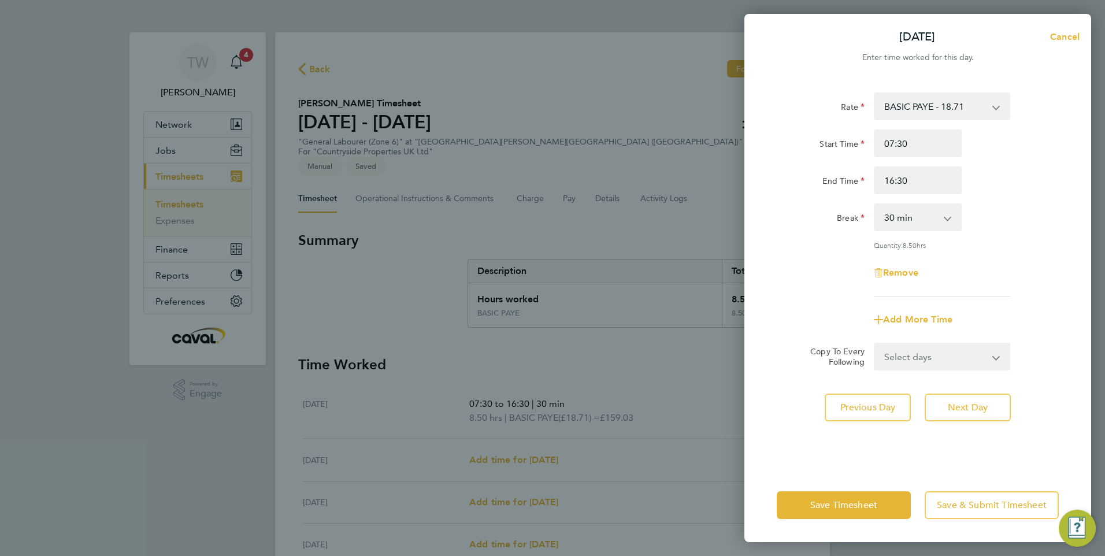
click at [1016, 194] on div "End Time 16:30" at bounding box center [917, 180] width 291 height 28
click at [986, 402] on span "Next Day" at bounding box center [968, 408] width 40 height 12
select select "30"
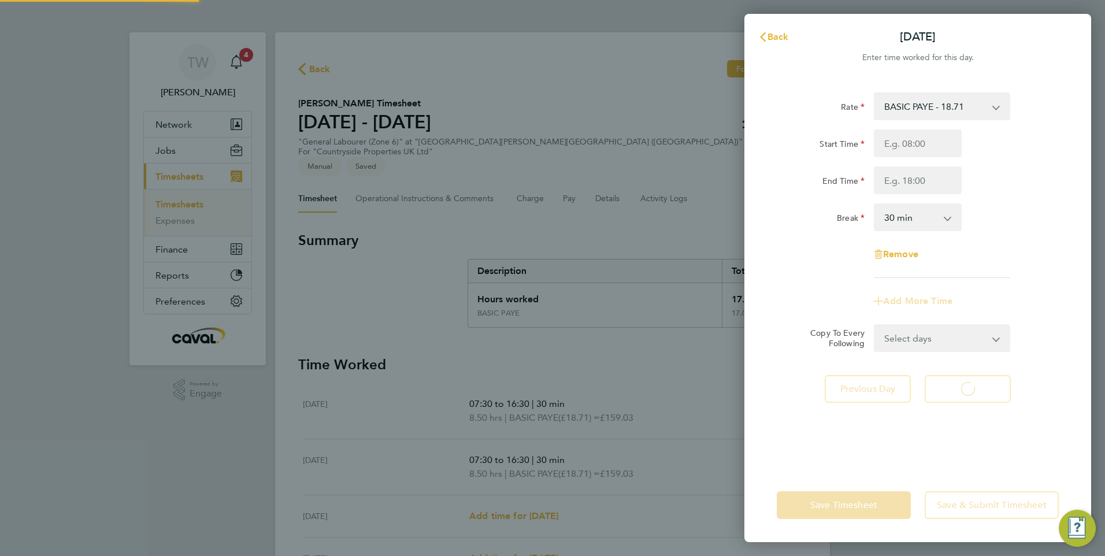
select select "30"
click at [917, 134] on input "Start Time" at bounding box center [918, 143] width 88 height 28
type input "07:30"
type input "16:30"
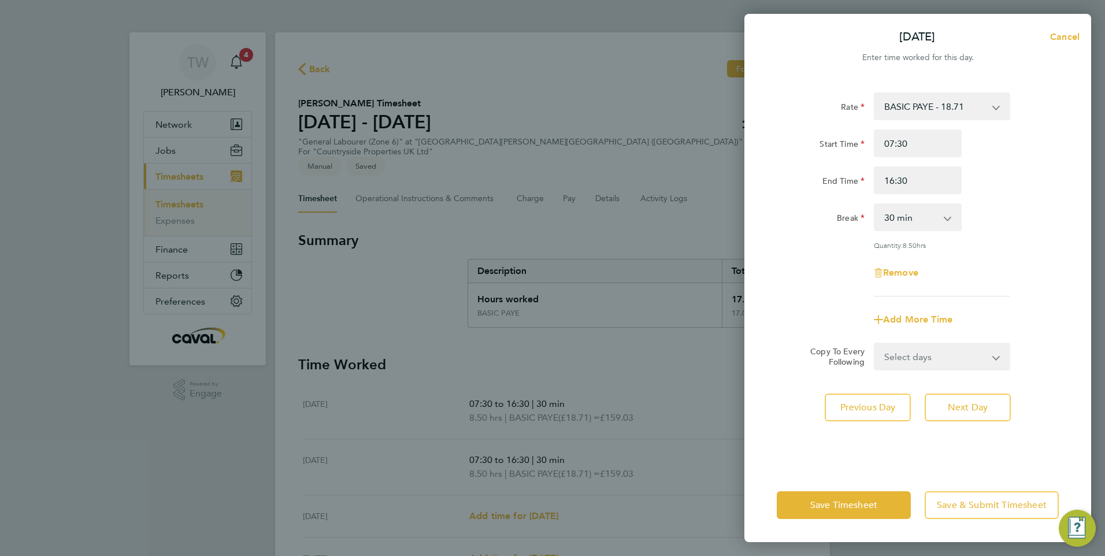
click at [1009, 215] on div "Break 0 min 15 min 30 min 45 min 60 min 75 min 90 min" at bounding box center [917, 217] width 291 height 28
click at [983, 399] on button "Next Day" at bounding box center [968, 408] width 86 height 28
select select "30"
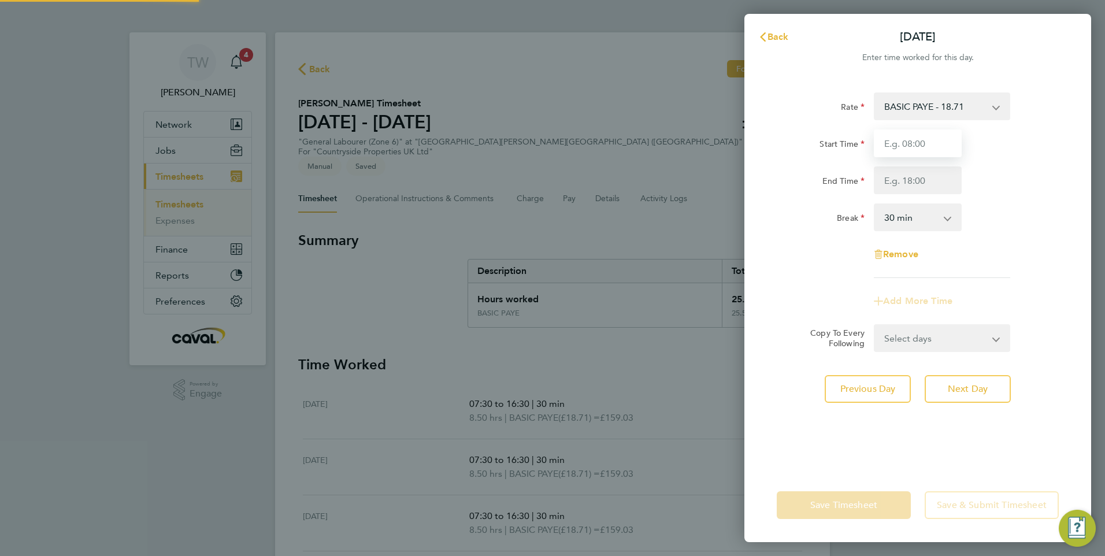
click at [923, 143] on input "Start Time" at bounding box center [918, 143] width 88 height 28
type input "07:30"
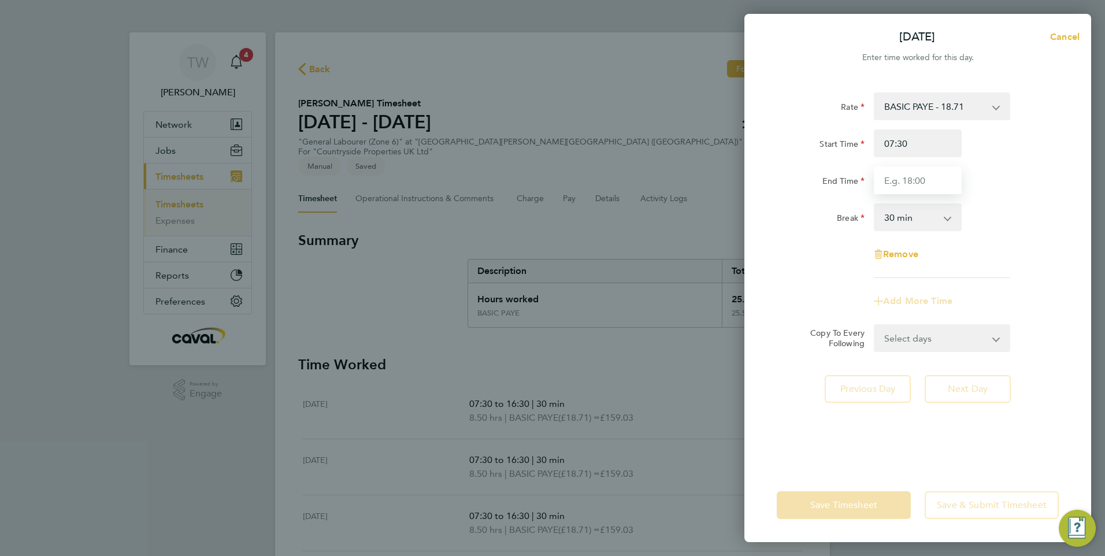
drag, startPoint x: 939, startPoint y: 182, endPoint x: 938, endPoint y: 190, distance: 8.3
click at [939, 182] on input "End Time" at bounding box center [918, 180] width 88 height 28
type input "16:30"
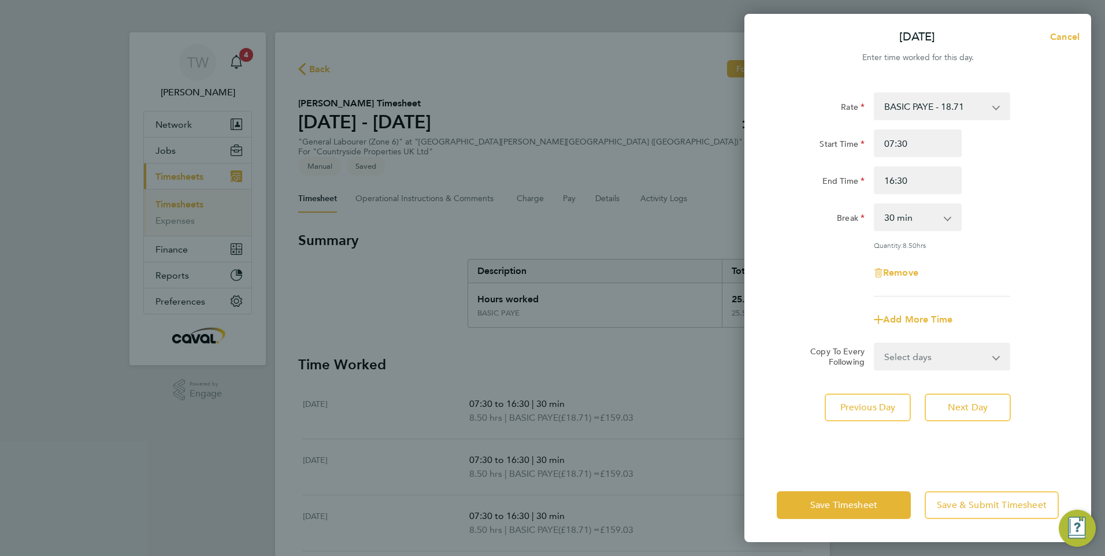
click at [1021, 217] on div "Break 0 min 15 min 30 min 45 min 60 min 75 min 90 min" at bounding box center [917, 217] width 291 height 28
click at [980, 405] on span "Next Day" at bounding box center [968, 408] width 40 height 12
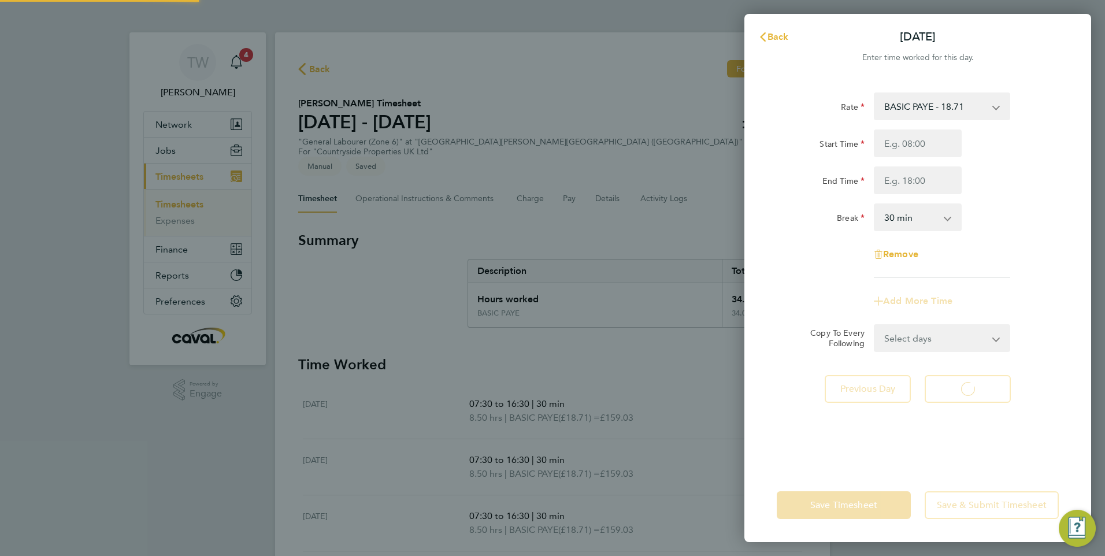
select select "30"
drag, startPoint x: 873, startPoint y: 173, endPoint x: 902, endPoint y: 153, distance: 34.8
click at [881, 135] on input "Start Time" at bounding box center [918, 143] width 88 height 28
type input "07:30"
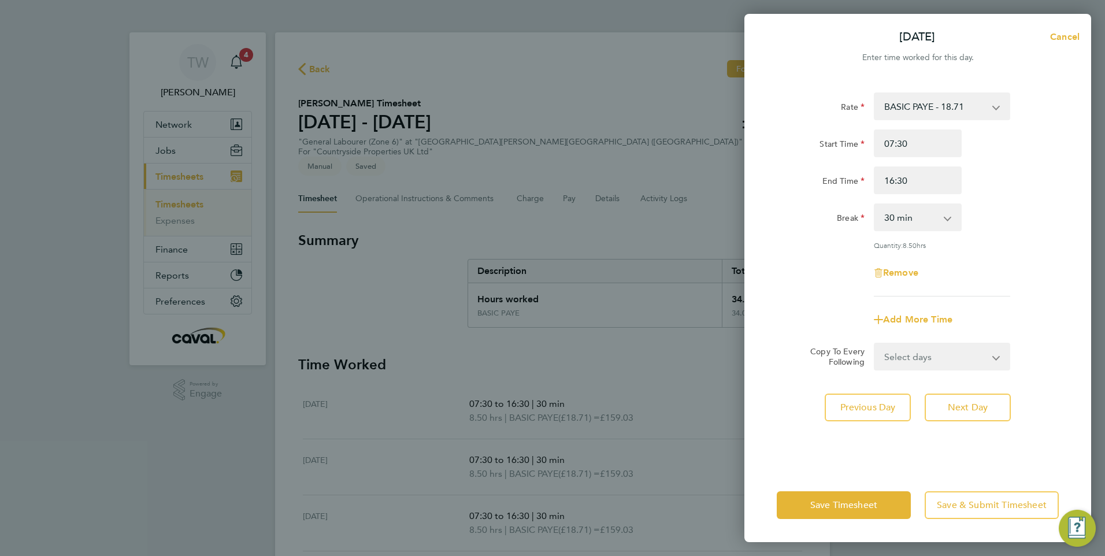
click at [1005, 179] on div "End Time 16:30" at bounding box center [917, 180] width 291 height 28
click at [899, 182] on input "16:30" at bounding box center [918, 180] width 88 height 28
type input "16:00"
click at [988, 180] on div "End Time 16:00" at bounding box center [917, 180] width 291 height 28
click at [887, 503] on button "Save Timesheet" at bounding box center [844, 505] width 134 height 28
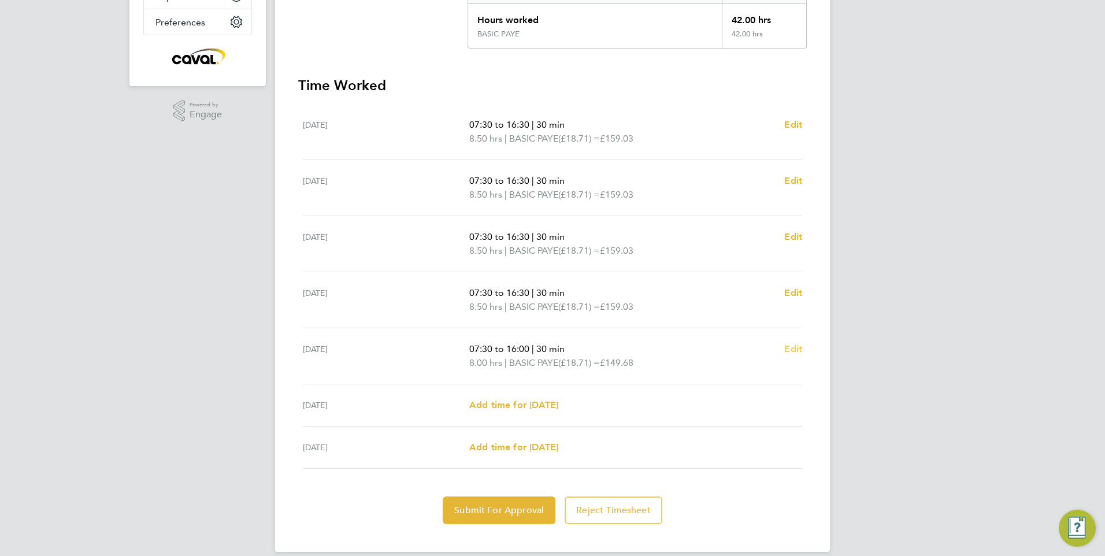
click at [785, 342] on div "07:30 to 16:00 | 30 min 8.00 hrs | BASIC PAYE (£18.71) = £149.68 Edit" at bounding box center [635, 356] width 333 height 28
click at [787, 343] on span "Edit" at bounding box center [793, 348] width 18 height 11
select select "30"
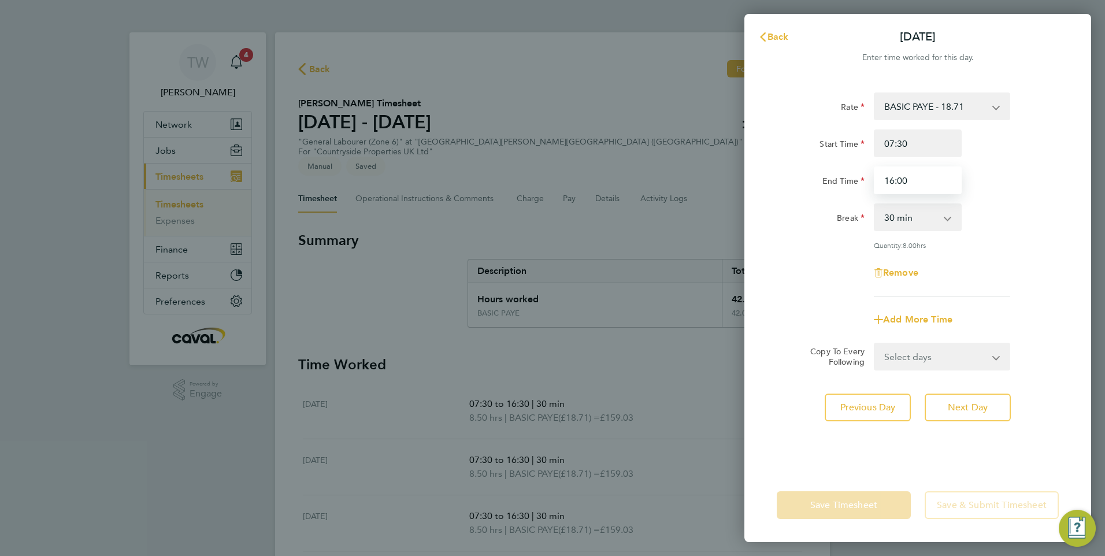
click at [891, 181] on input "16:00" at bounding box center [918, 180] width 88 height 28
type input "15:00"
click at [1011, 202] on div "Rate BASIC PAYE - 18.71 Start Time 07:30 End Time 15:00 Break 0 min 15 min 30 m…" at bounding box center [918, 194] width 282 height 204
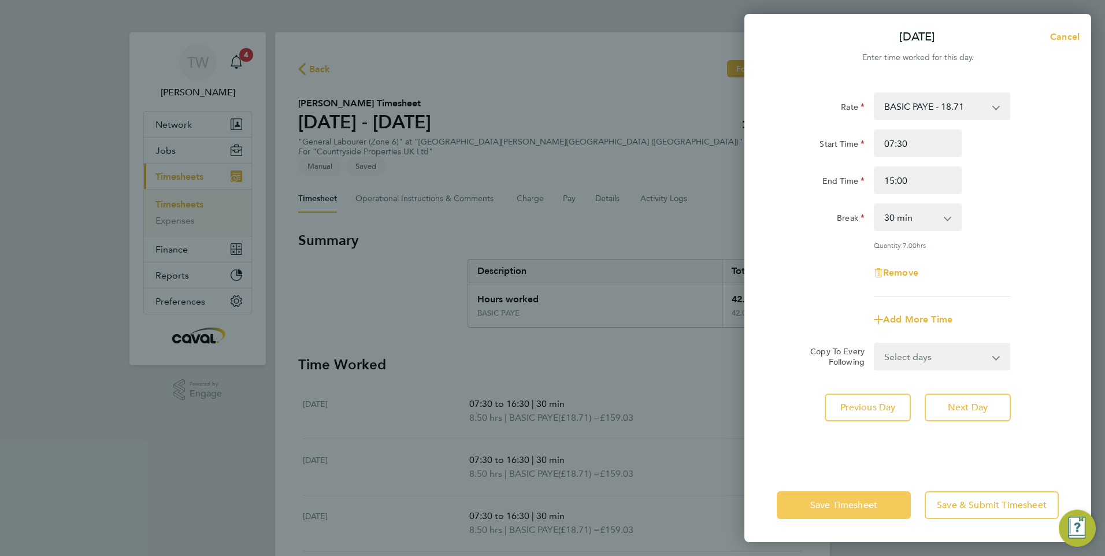
click at [888, 499] on button "Save Timesheet" at bounding box center [844, 505] width 134 height 28
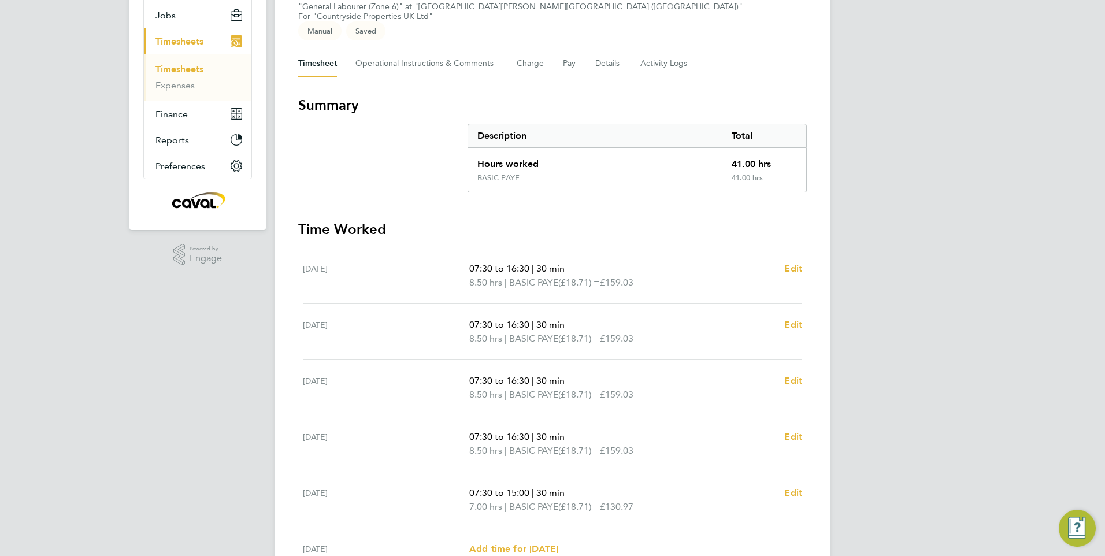
scroll to position [279, 0]
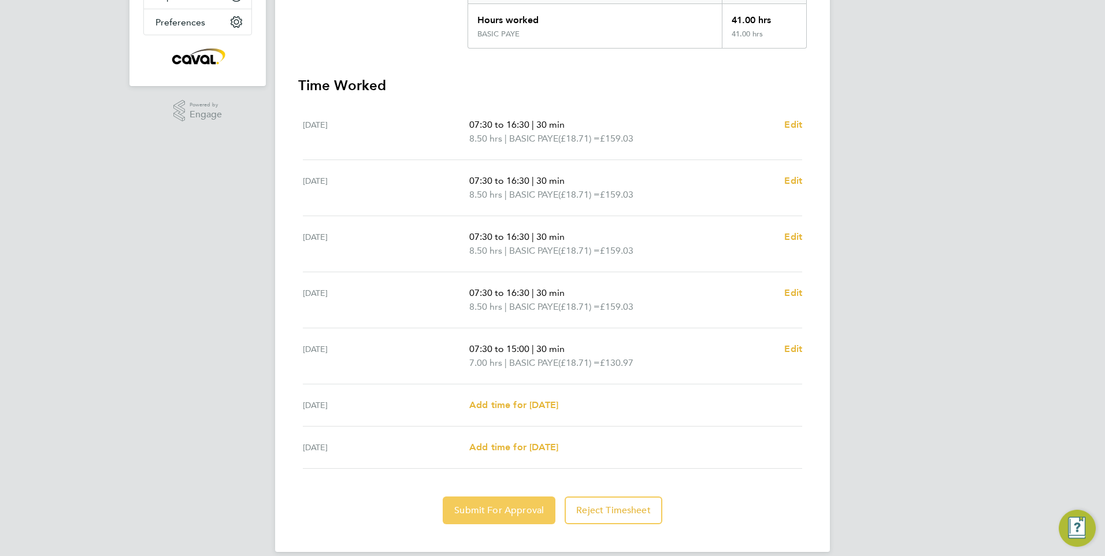
click at [526, 505] on span "Submit For Approval" at bounding box center [499, 511] width 90 height 12
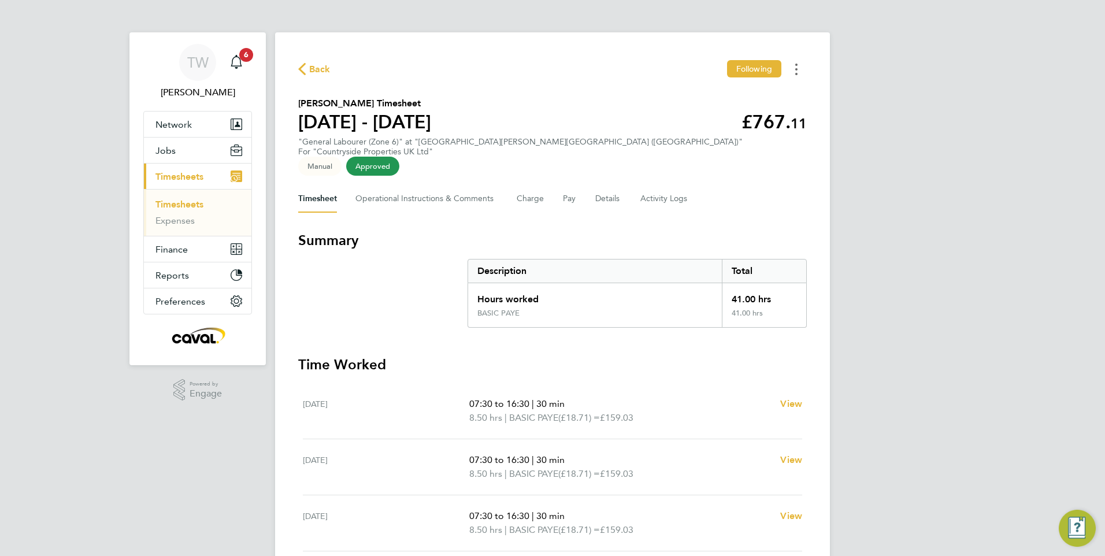
click at [801, 69] on button "Timesheets Menu" at bounding box center [796, 69] width 21 height 18
click at [778, 99] on link "Download timesheet" at bounding box center [737, 94] width 139 height 23
click at [795, 69] on button "Timesheets Menu" at bounding box center [796, 69] width 21 height 18
click at [795, 72] on button "Timesheets Menu" at bounding box center [796, 69] width 21 height 18
click at [743, 92] on link "Download timesheet" at bounding box center [737, 94] width 139 height 23
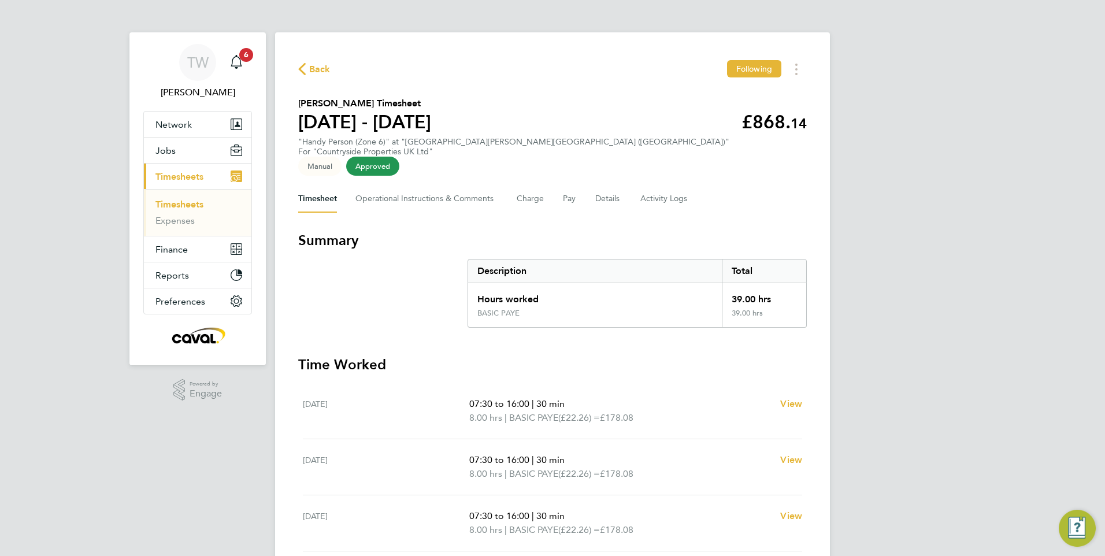
click at [191, 199] on link "Timesheets" at bounding box center [179, 204] width 48 height 11
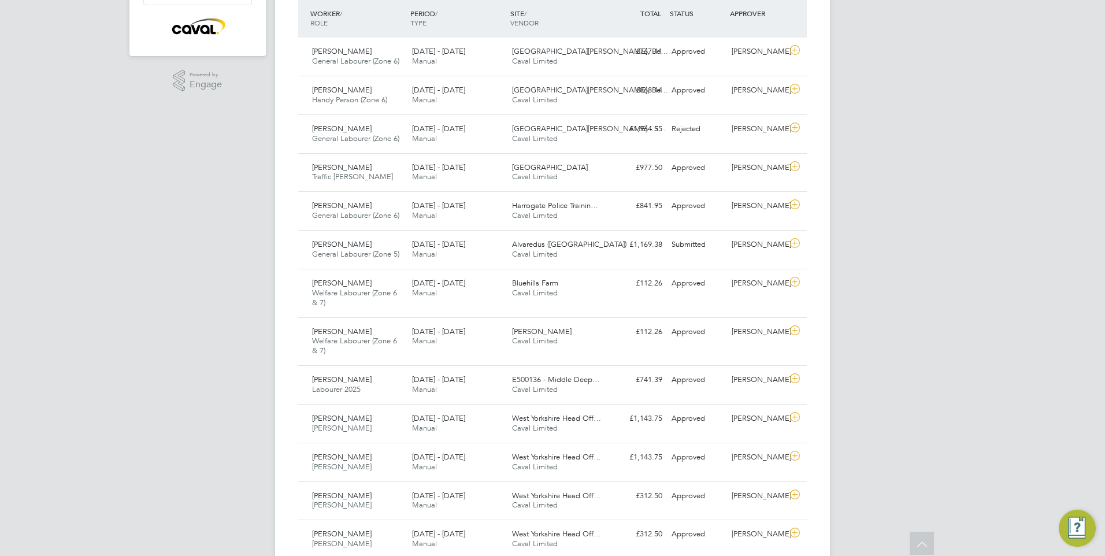
scroll to position [289, 0]
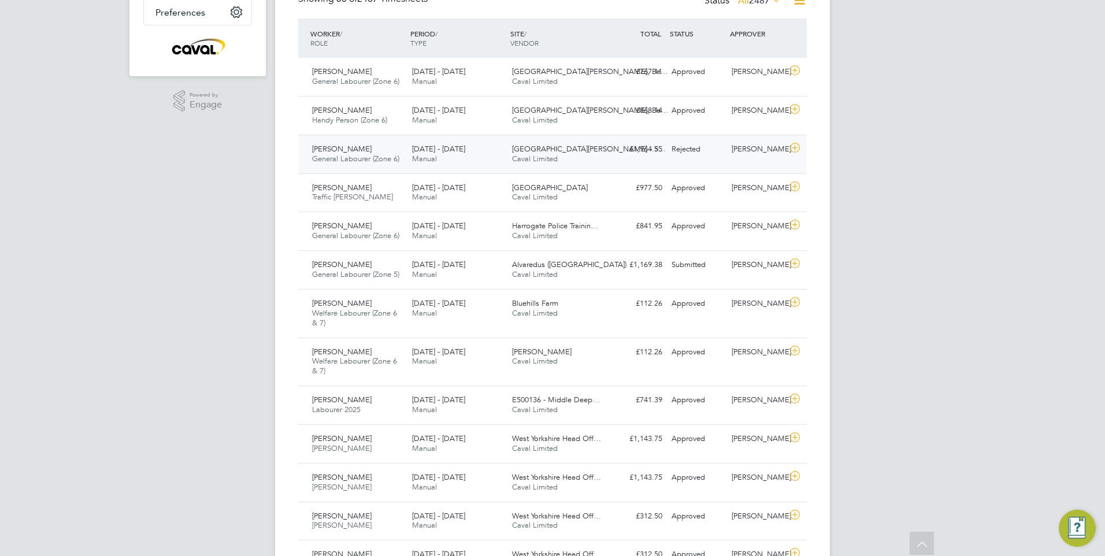
click at [593, 146] on span "Northfield Meadows - S…" at bounding box center [589, 149] width 154 height 10
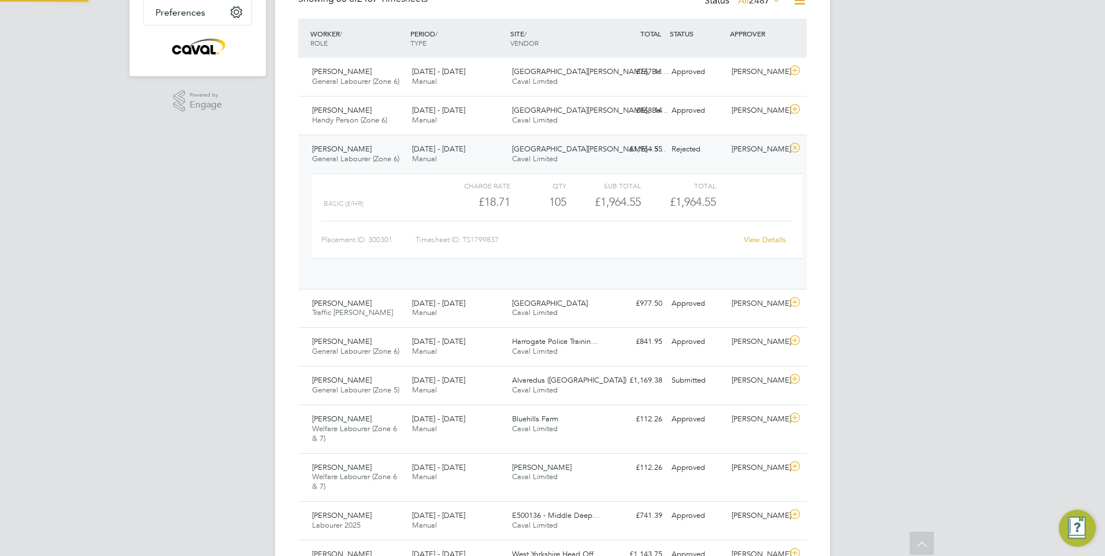
scroll to position [20, 113]
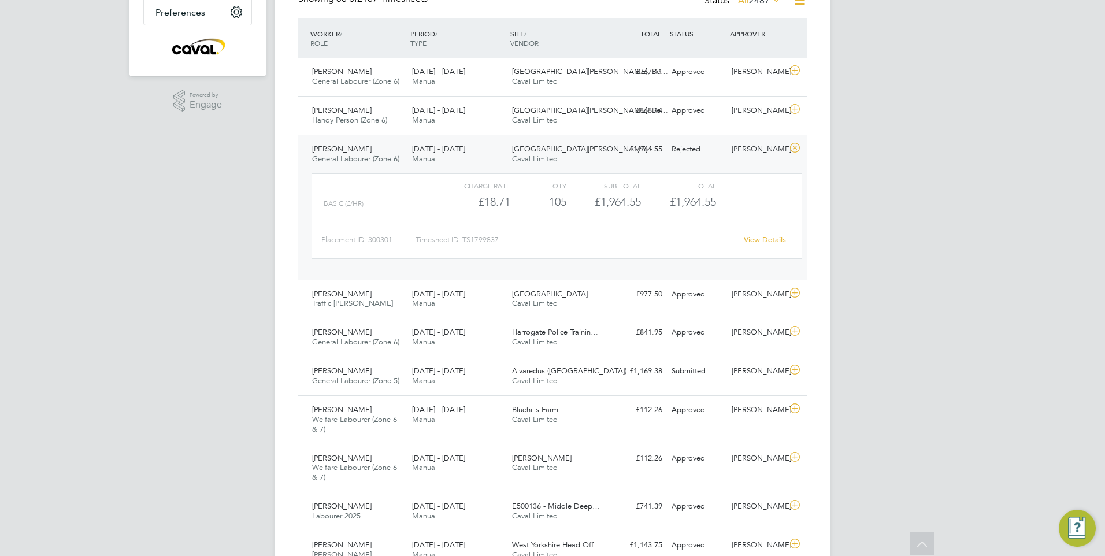
click at [927, 313] on div "TW Tim Wells Notifications 6 Applications: Network Team Members Businesses Site…" at bounding box center [552, 564] width 1105 height 1707
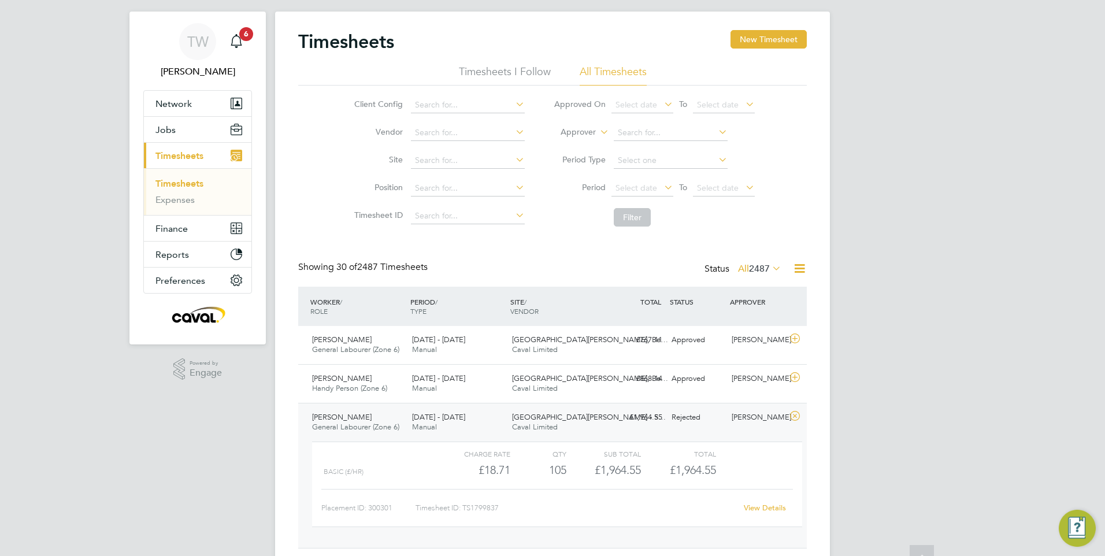
scroll to position [0, 0]
